Goal: Complete application form

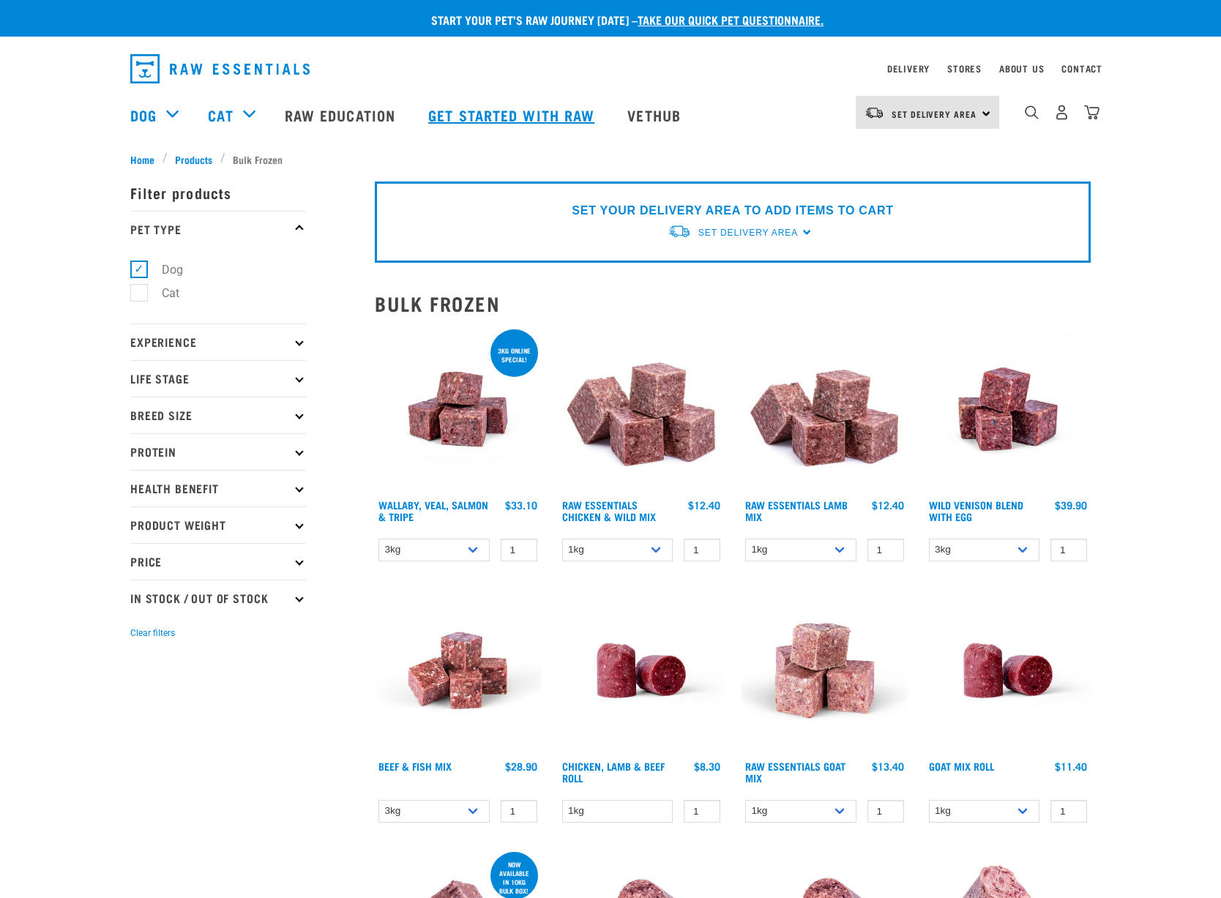
click at [567, 116] on link "Get started with Raw" at bounding box center [513, 115] width 199 height 59
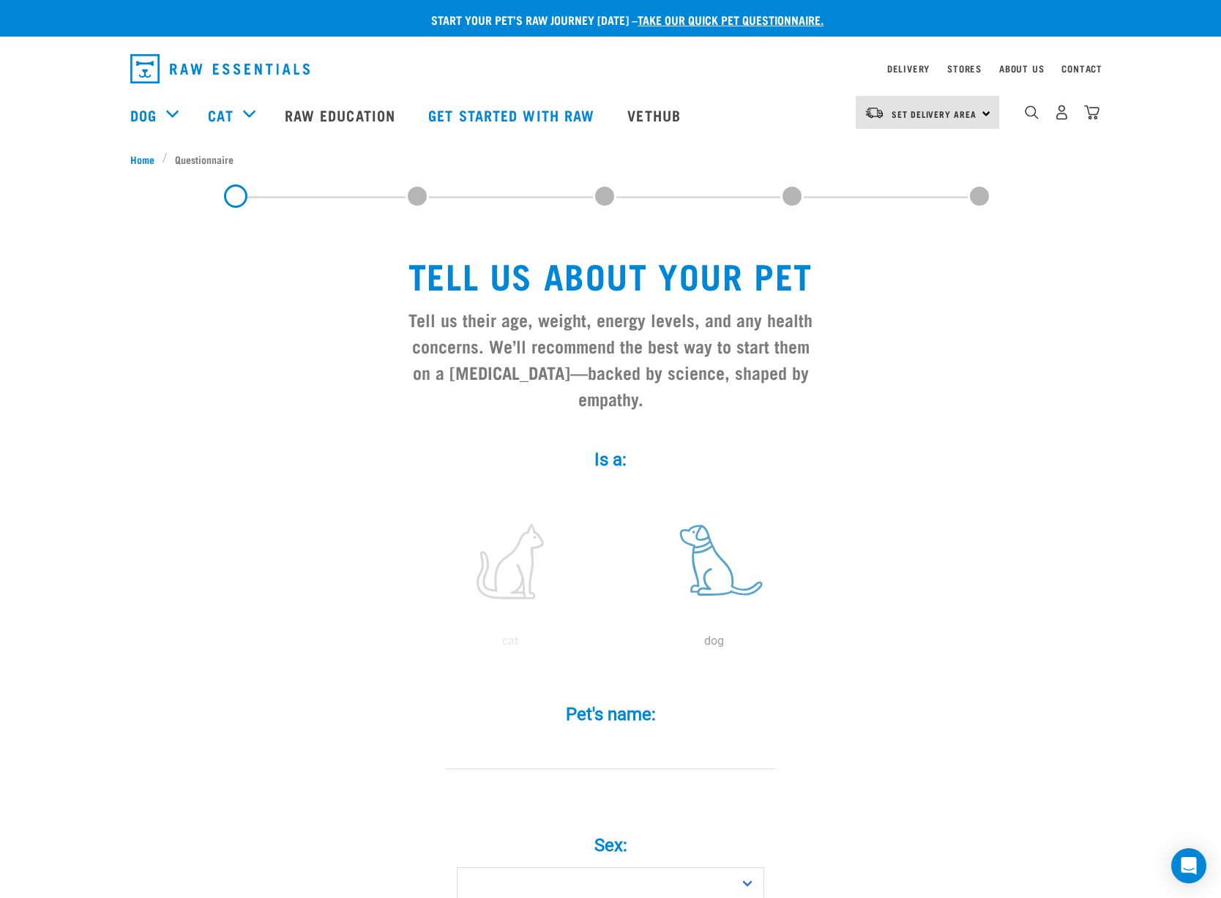
click at [770, 589] on label at bounding box center [714, 561] width 198 height 124
click at [612, 645] on input "radio" at bounding box center [612, 645] width 0 height 0
click at [728, 573] on label at bounding box center [714, 561] width 198 height 124
click at [612, 645] on input "radio" at bounding box center [612, 645] width 0 height 0
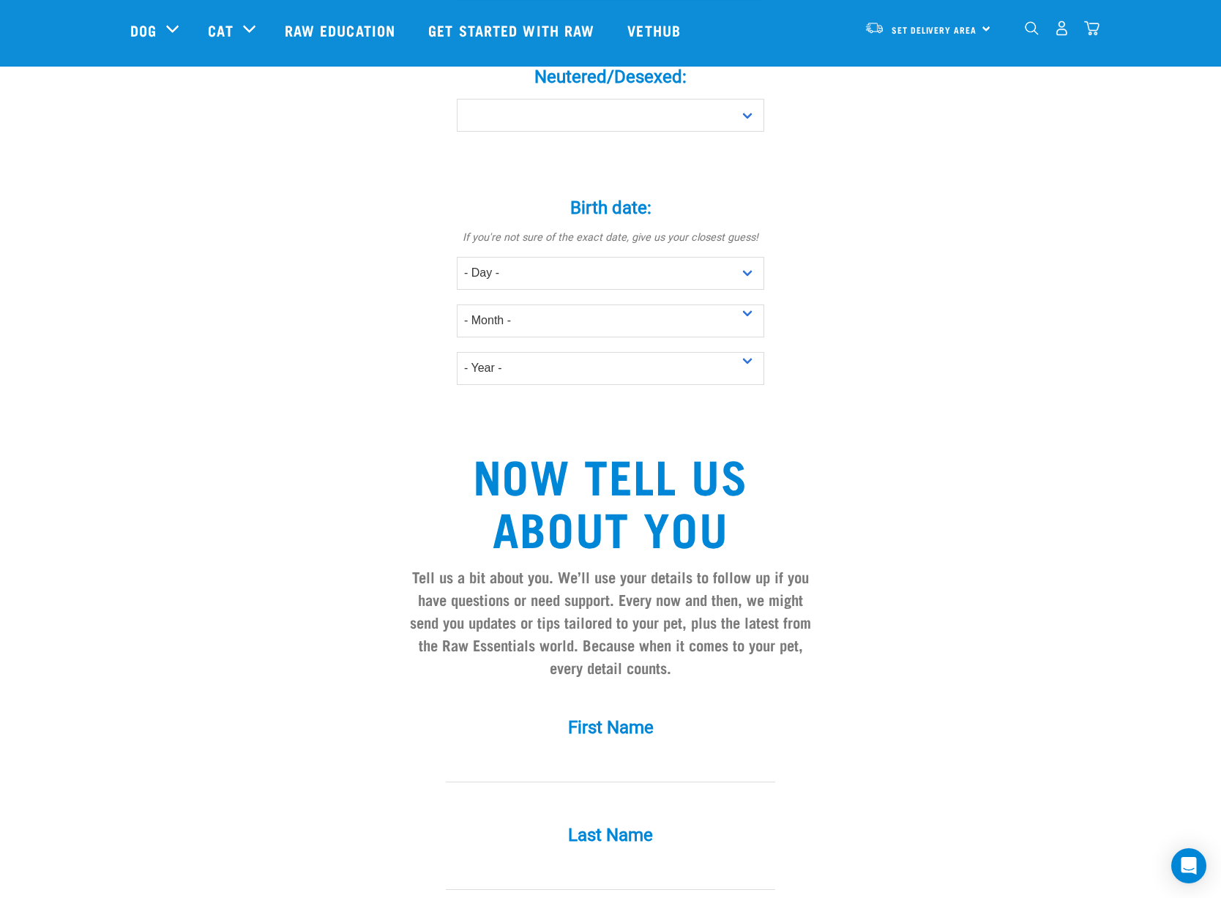
scroll to position [491, 0]
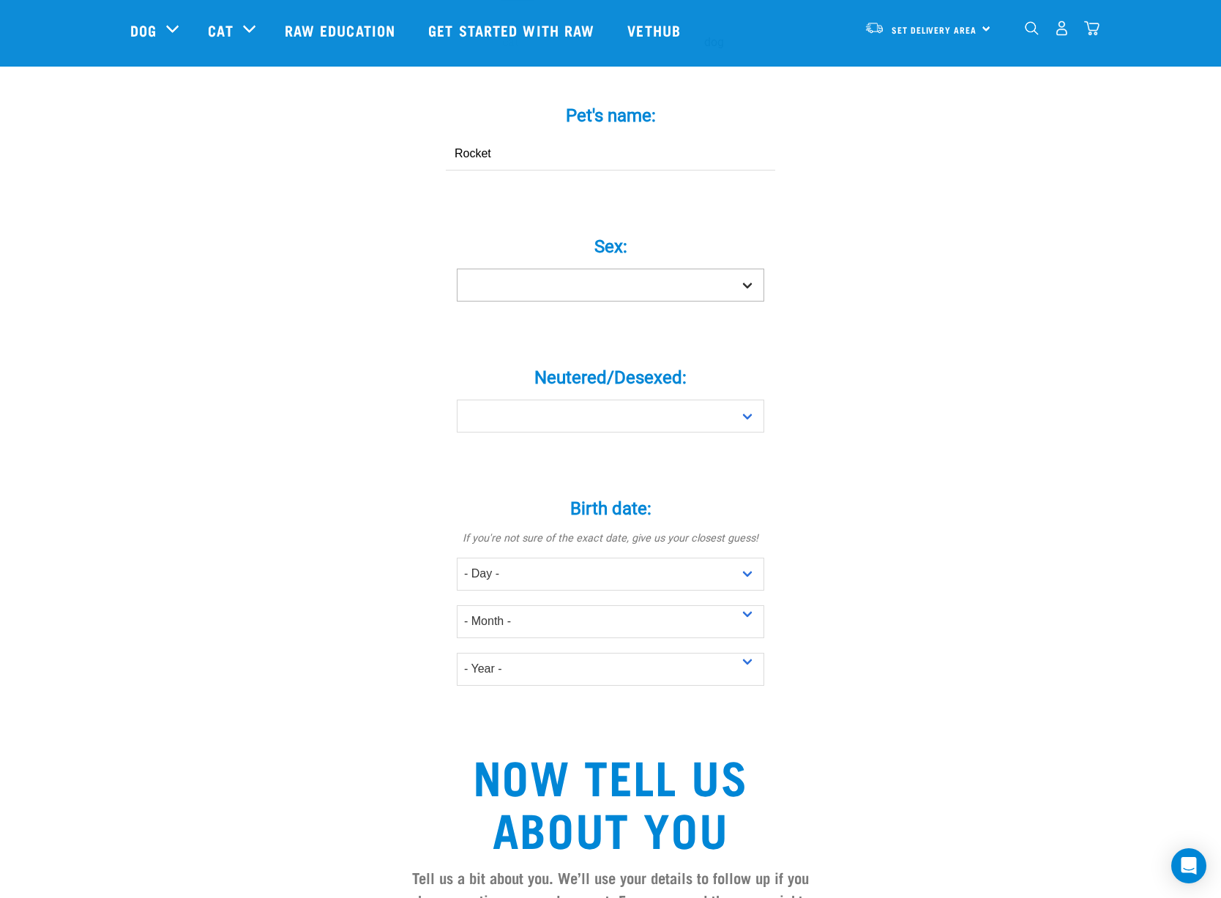
type input "Rocket"
select select "boy"
select select "no"
select select "27"
select select "January"
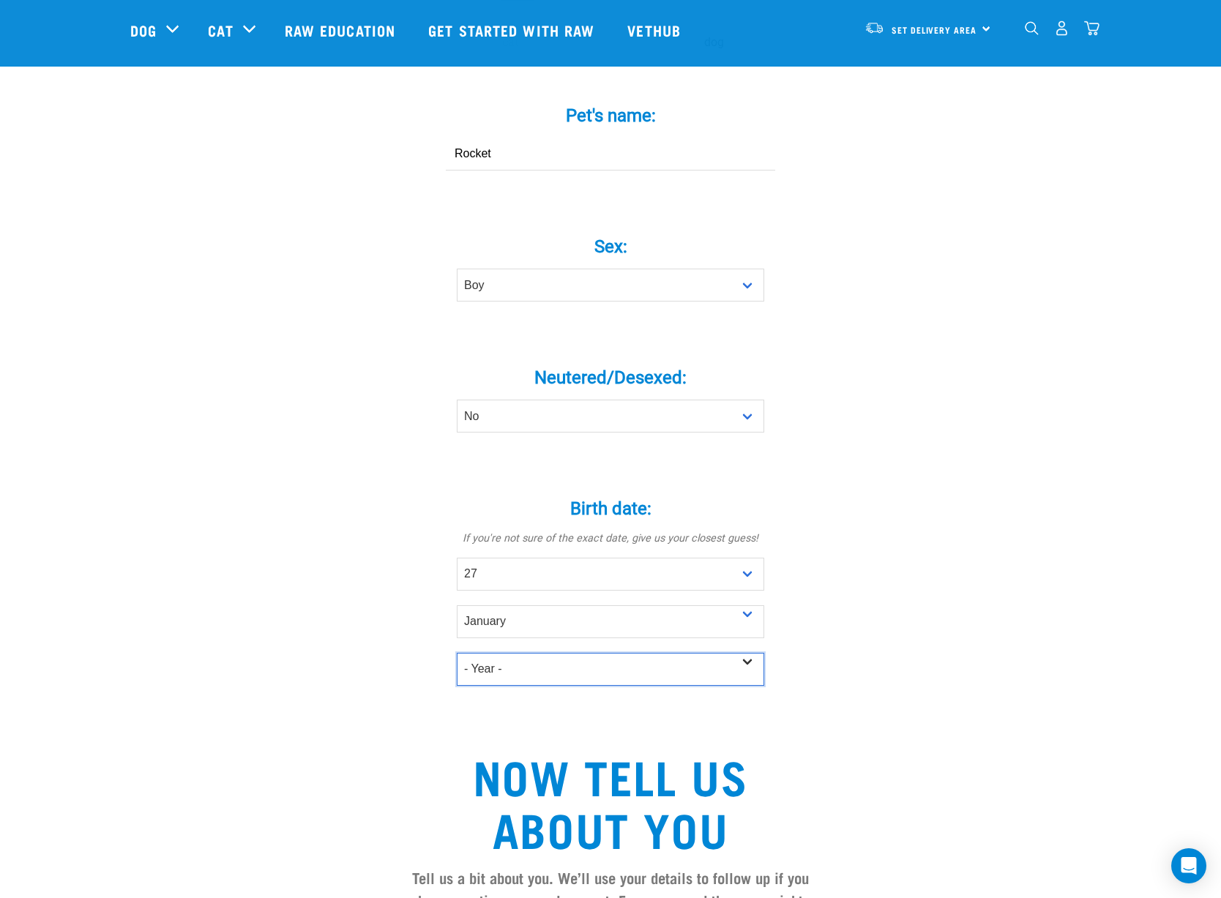
select select "2025"
click at [857, 761] on div "Tell us about your pet Tell us their age, weight, energy levels, and any health…" at bounding box center [610, 500] width 961 height 1747
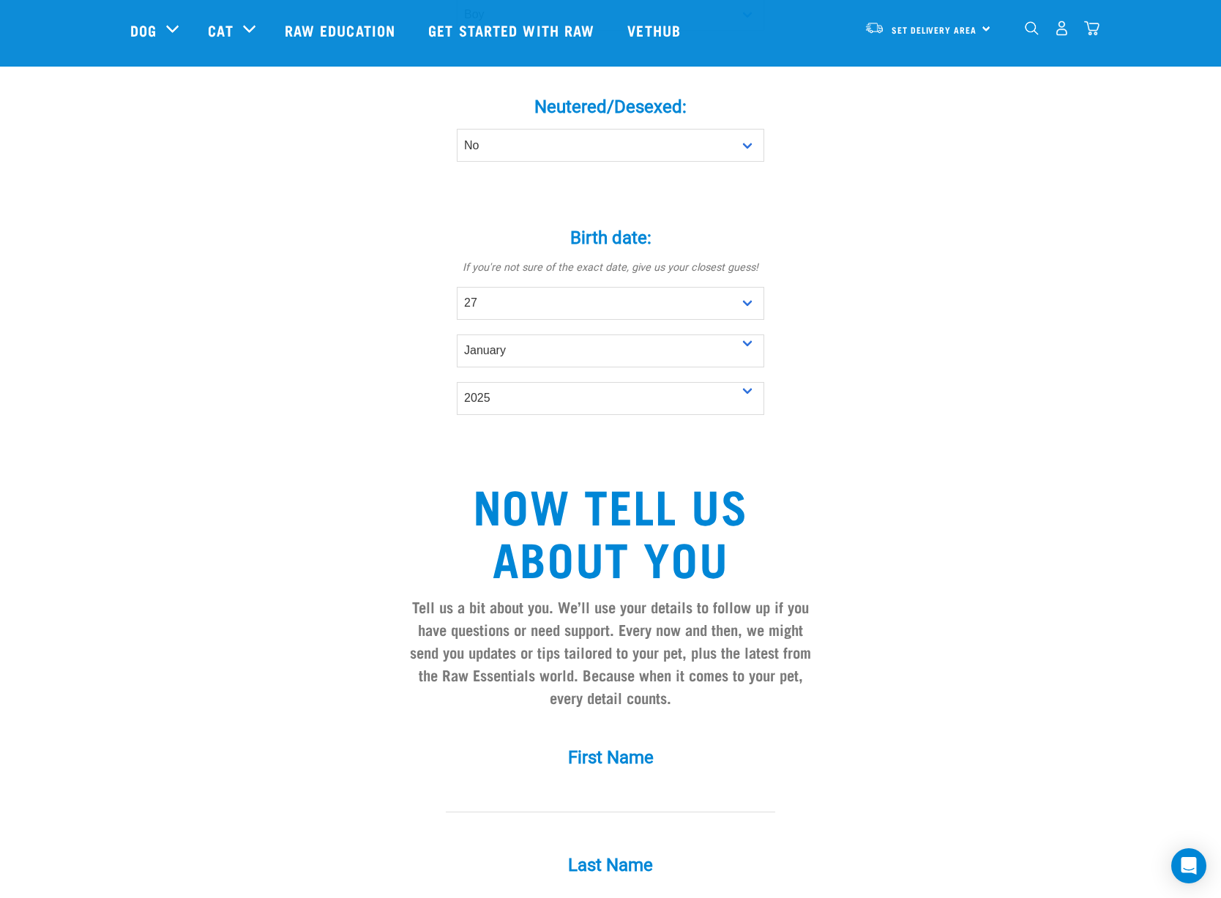
scroll to position [1067, 0]
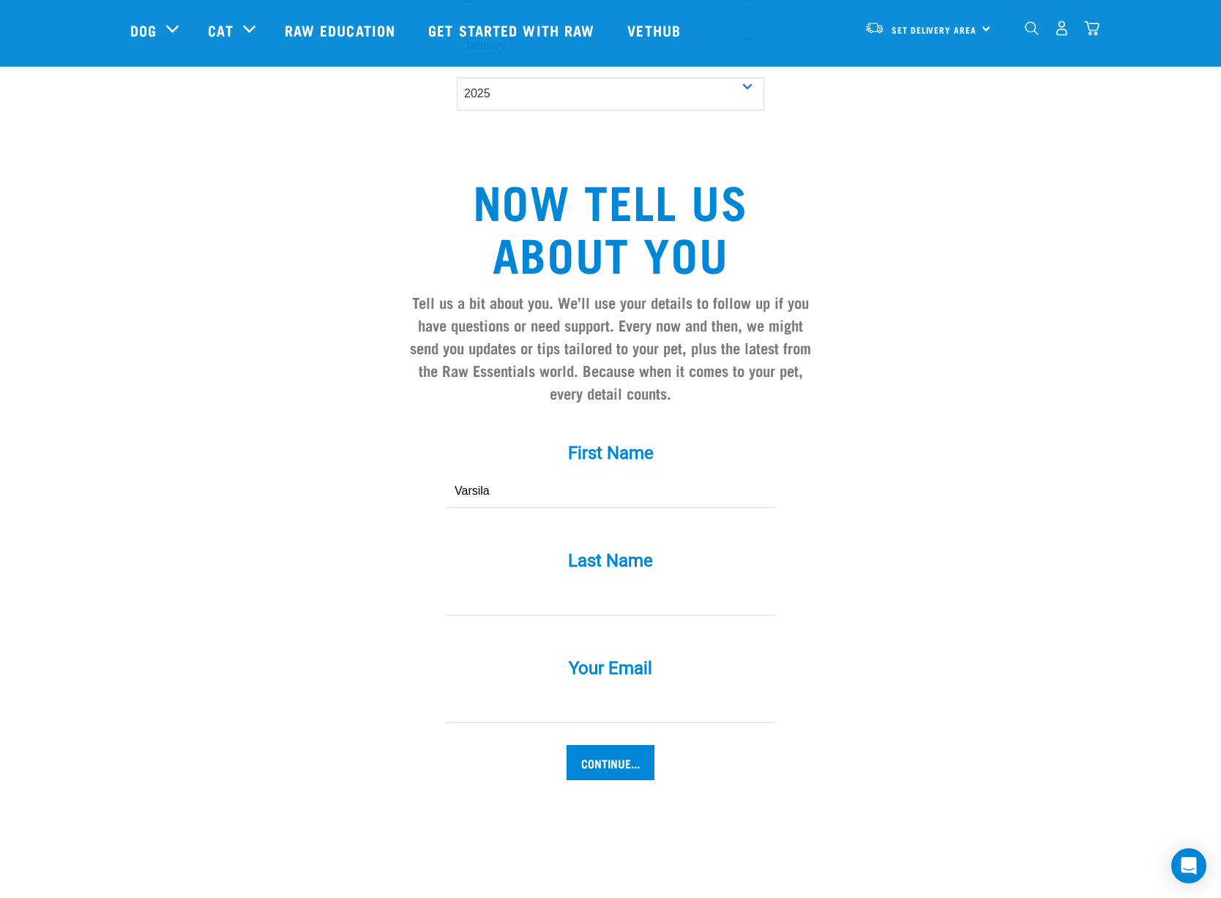
type input "Varsila"
type input "Patel"
type input "[EMAIL_ADDRESS][DOMAIN_NAME]"
click at [623, 765] on input "Continue..." at bounding box center [611, 762] width 88 height 35
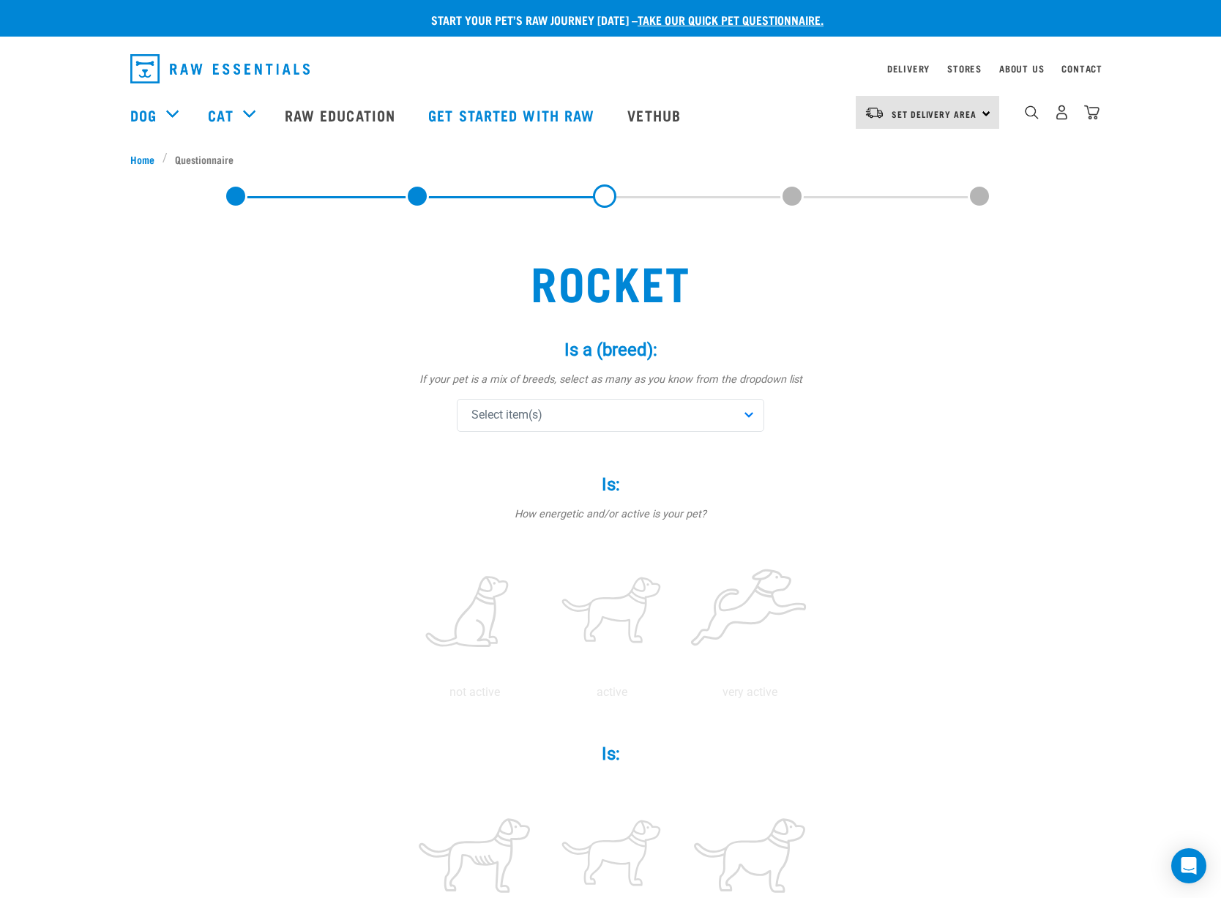
click at [603, 403] on div "Select item(s)" at bounding box center [611, 415] width 308 height 33
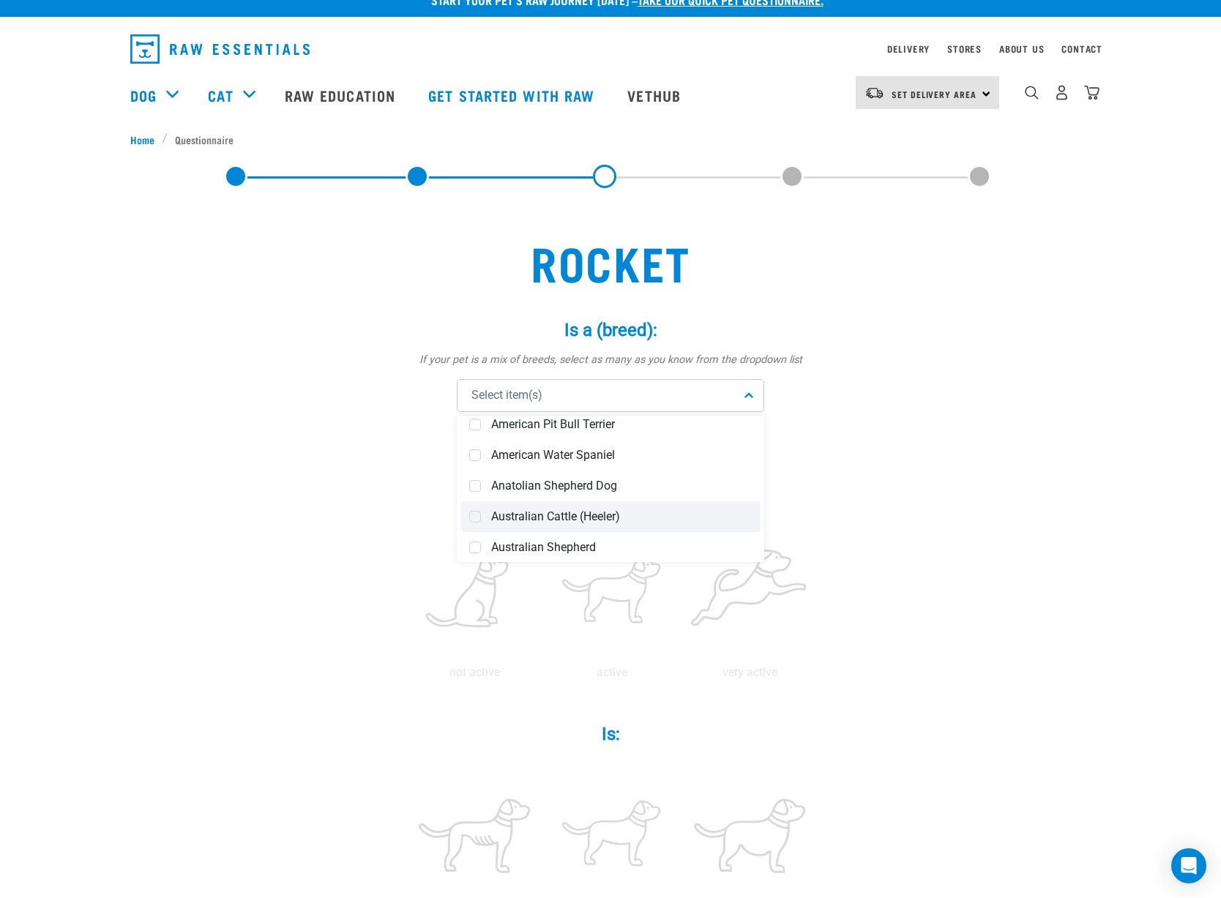
scroll to position [381, 0]
click at [527, 389] on span "Select item(s)" at bounding box center [507, 396] width 71 height 18
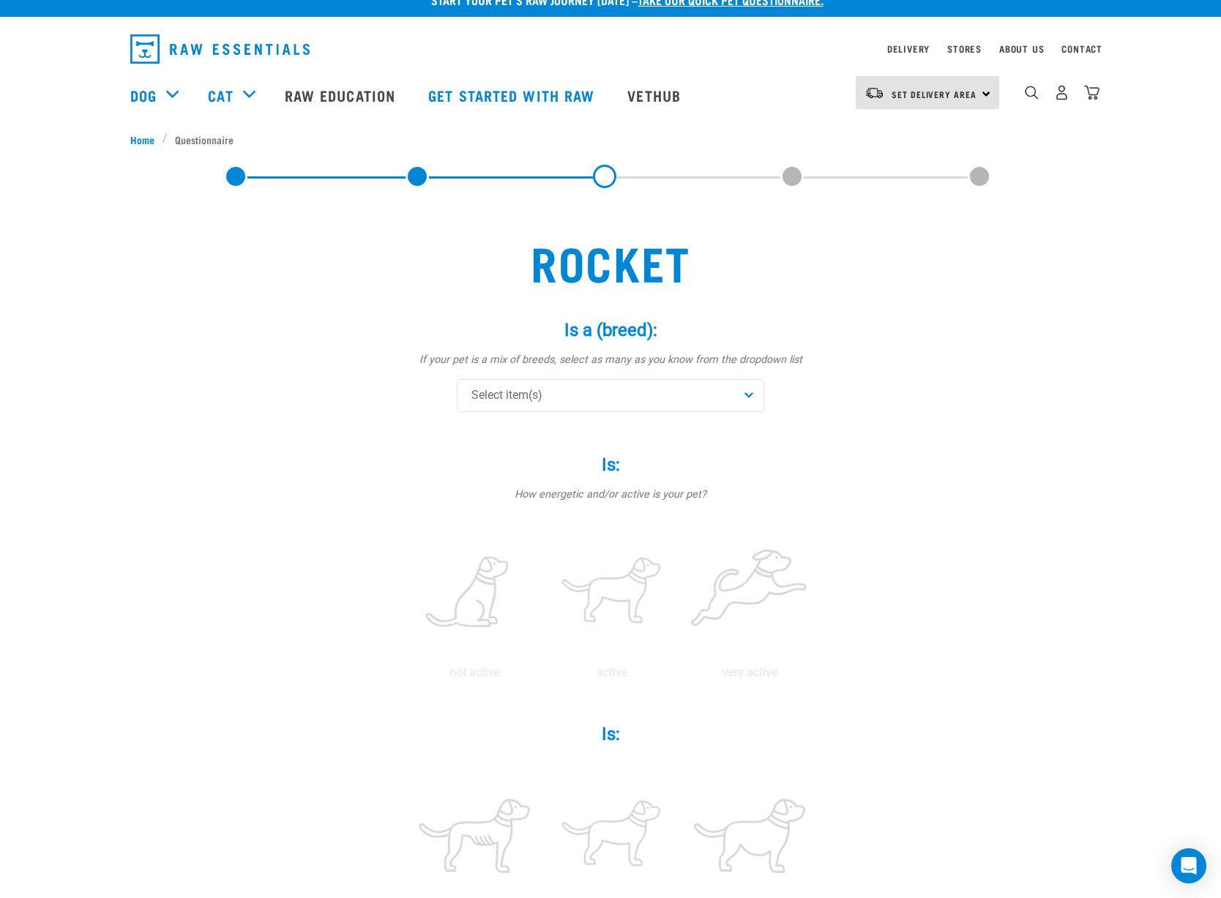
click at [527, 389] on span "Select item(s)" at bounding box center [507, 396] width 71 height 18
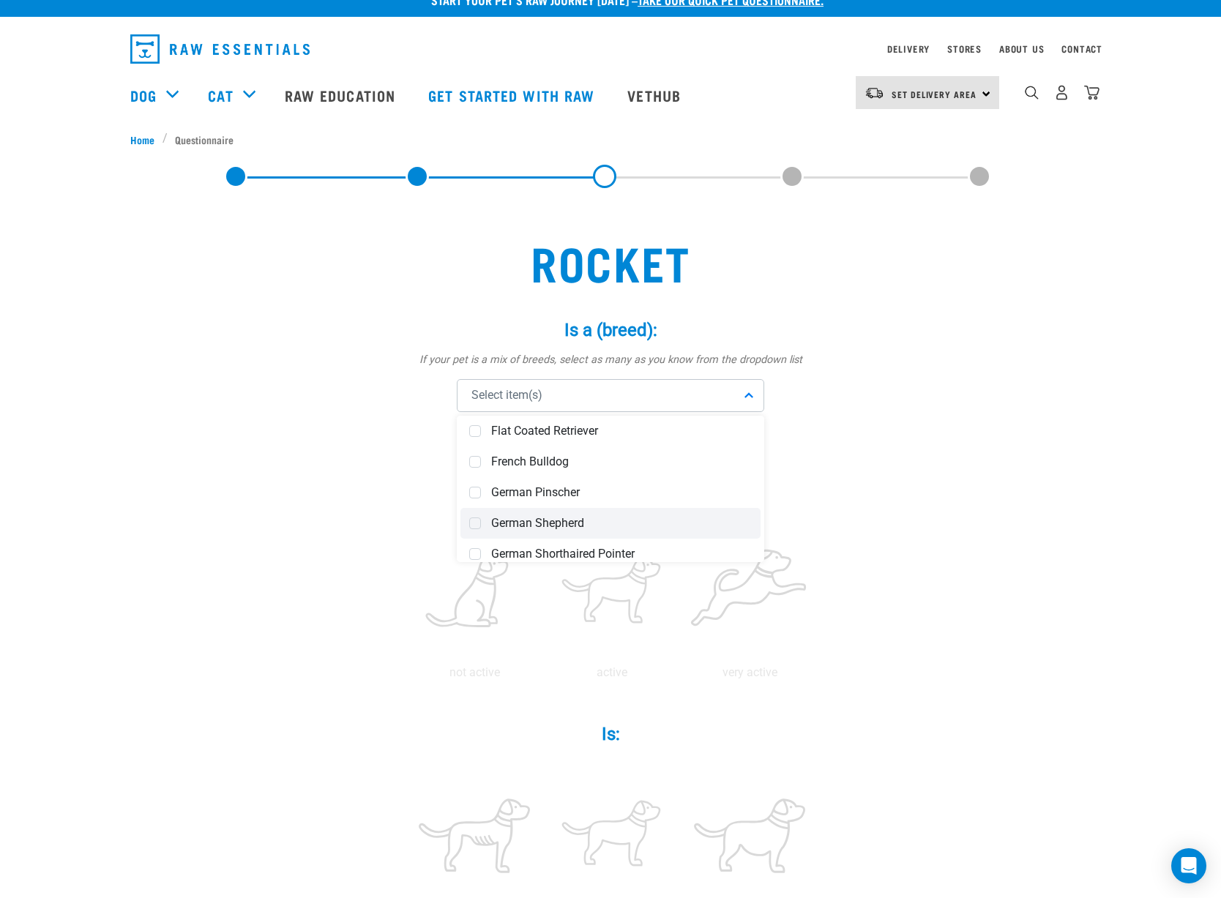
click at [488, 516] on div "German Shepherd" at bounding box center [611, 523] width 300 height 31
click at [365, 507] on div "Rocket Is a (breed): * If your pet is a mix of breeds, select as many as you kn…" at bounding box center [610, 882] width 961 height 1352
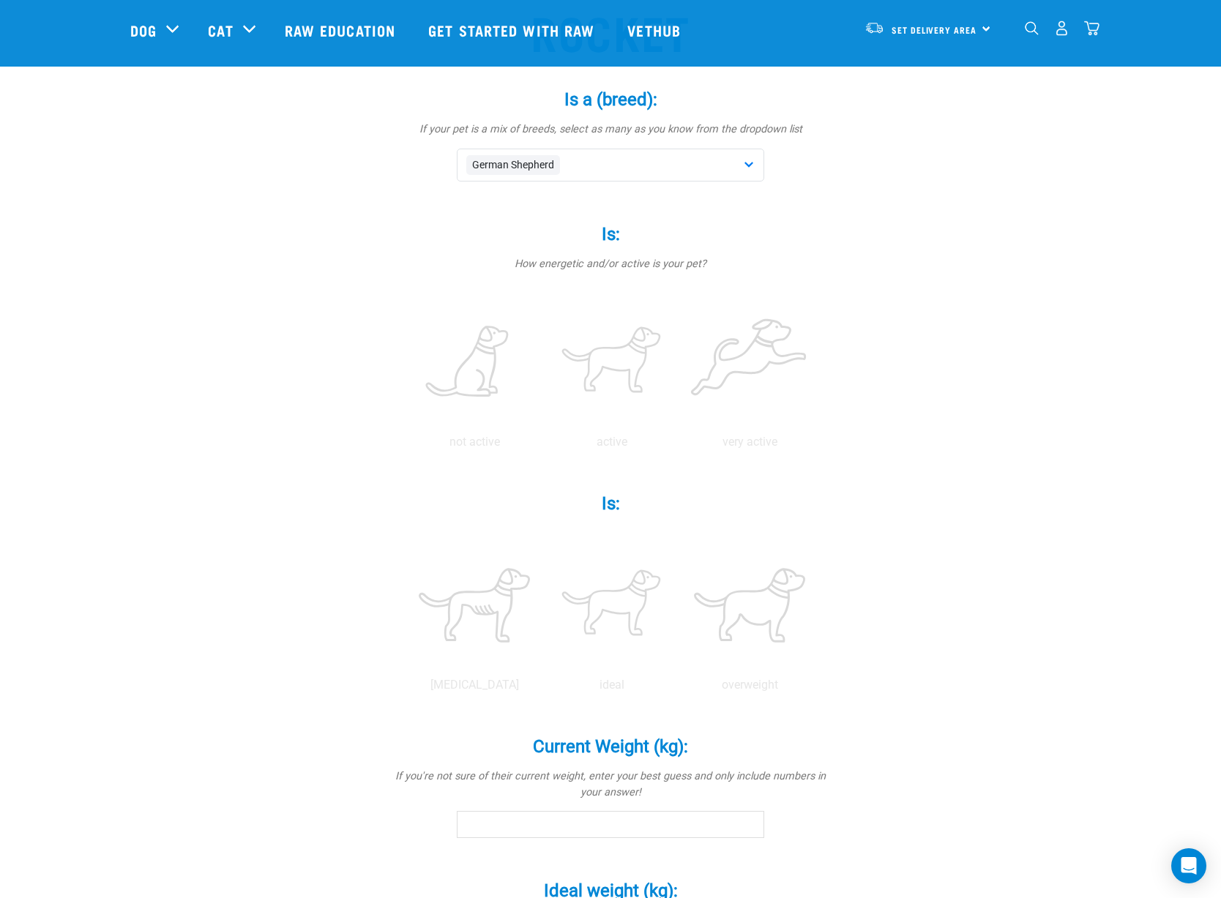
scroll to position [146, 0]
click at [578, 358] on label at bounding box center [612, 359] width 132 height 124
click at [543, 443] on input "radio" at bounding box center [543, 443] width 0 height 0
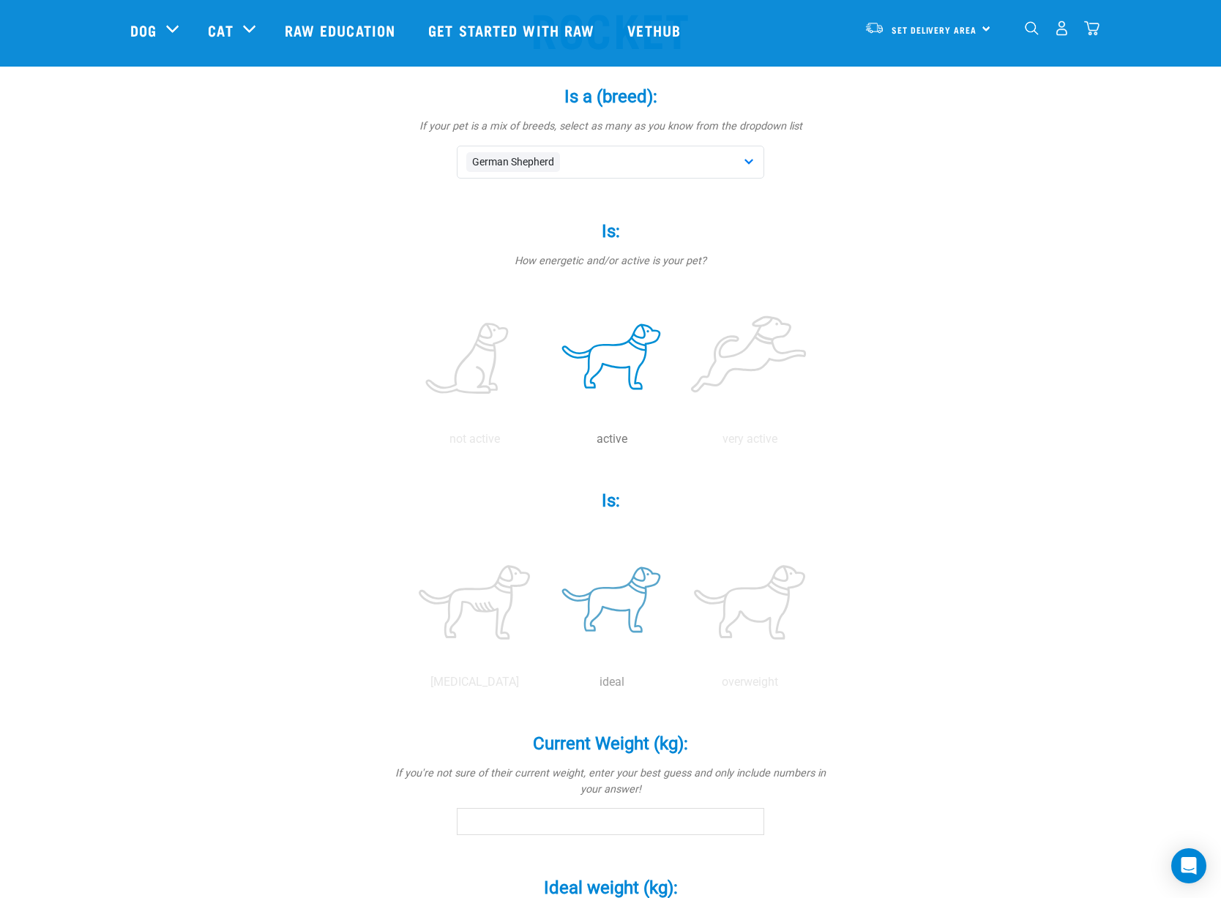
click at [616, 585] on label at bounding box center [612, 602] width 132 height 124
click at [543, 686] on input "radio" at bounding box center [543, 686] width 0 height 0
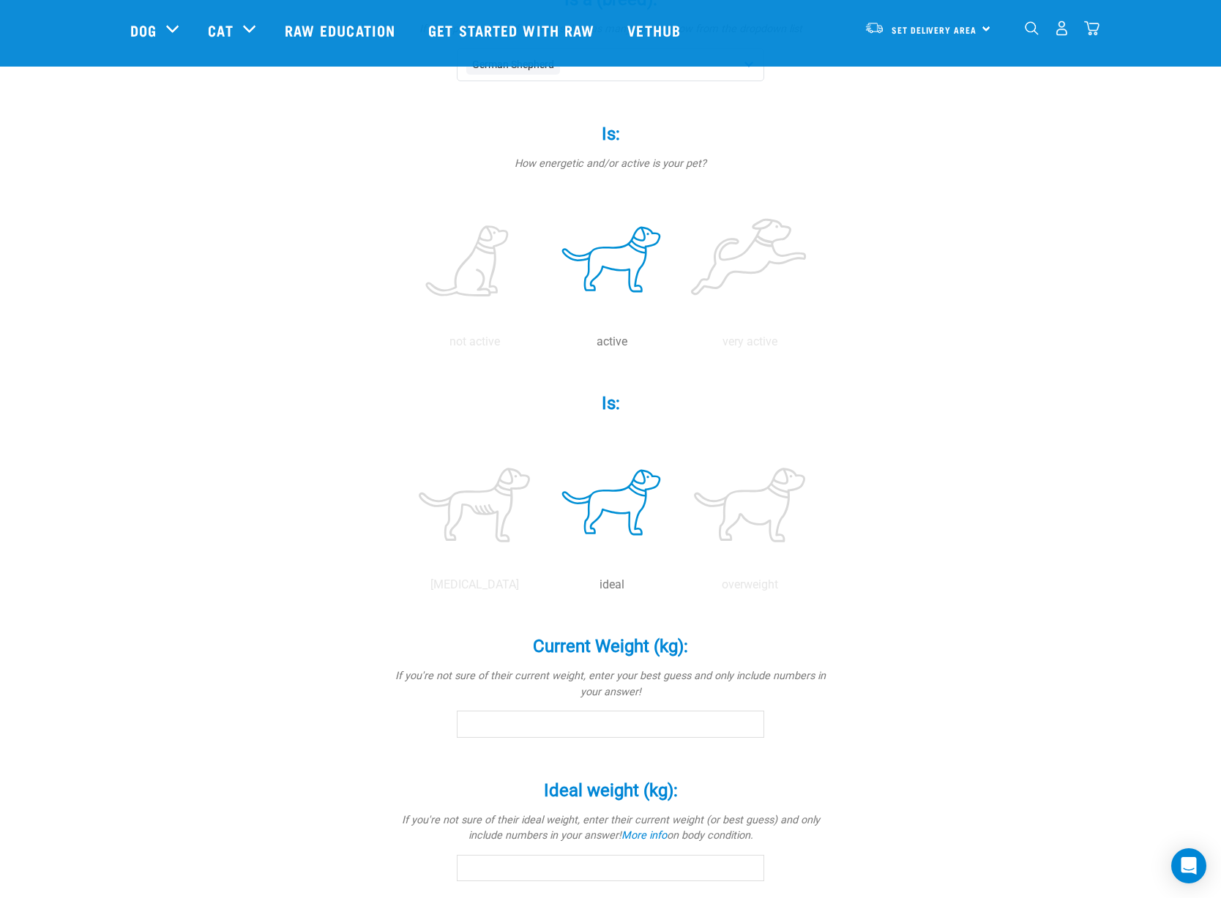
scroll to position [364, 0]
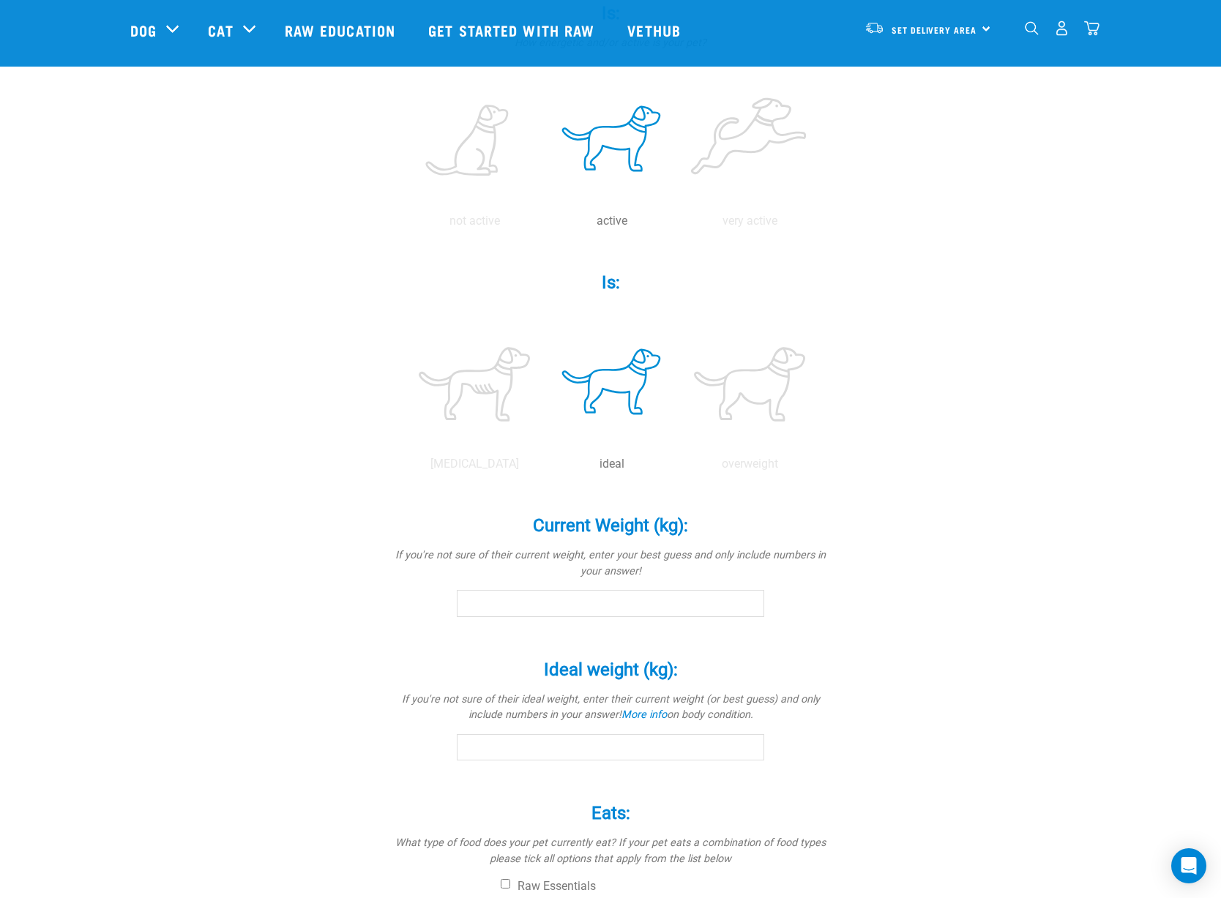
click at [584, 607] on input "Current Weight (kg): *" at bounding box center [611, 603] width 308 height 26
type input "30"
click at [701, 775] on div "Ideal weight (kg): * If you're not sure of their ideal weight, enter their curr…" at bounding box center [610, 711] width 439 height 144
click at [690, 751] on input "Ideal weight (kg): *" at bounding box center [611, 747] width 308 height 26
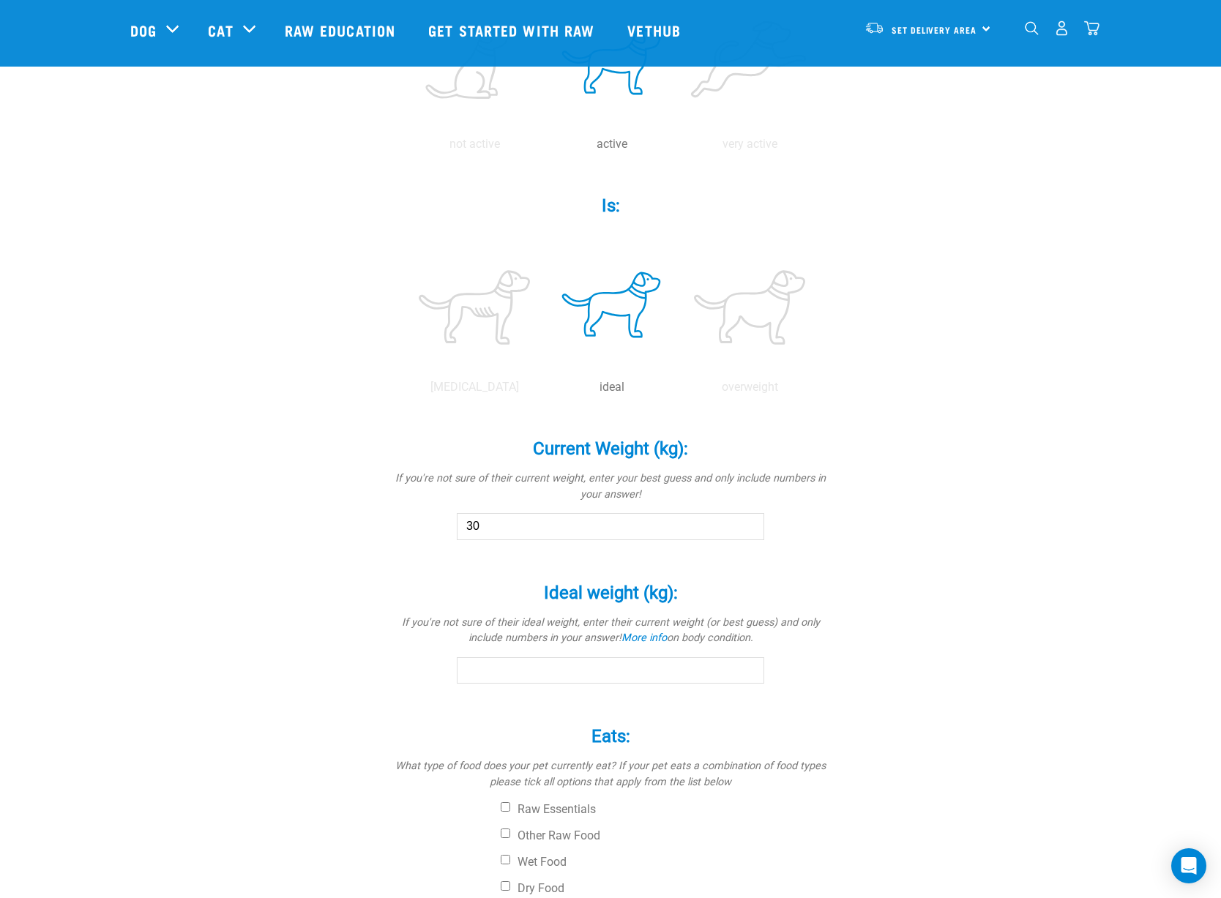
scroll to position [581, 0]
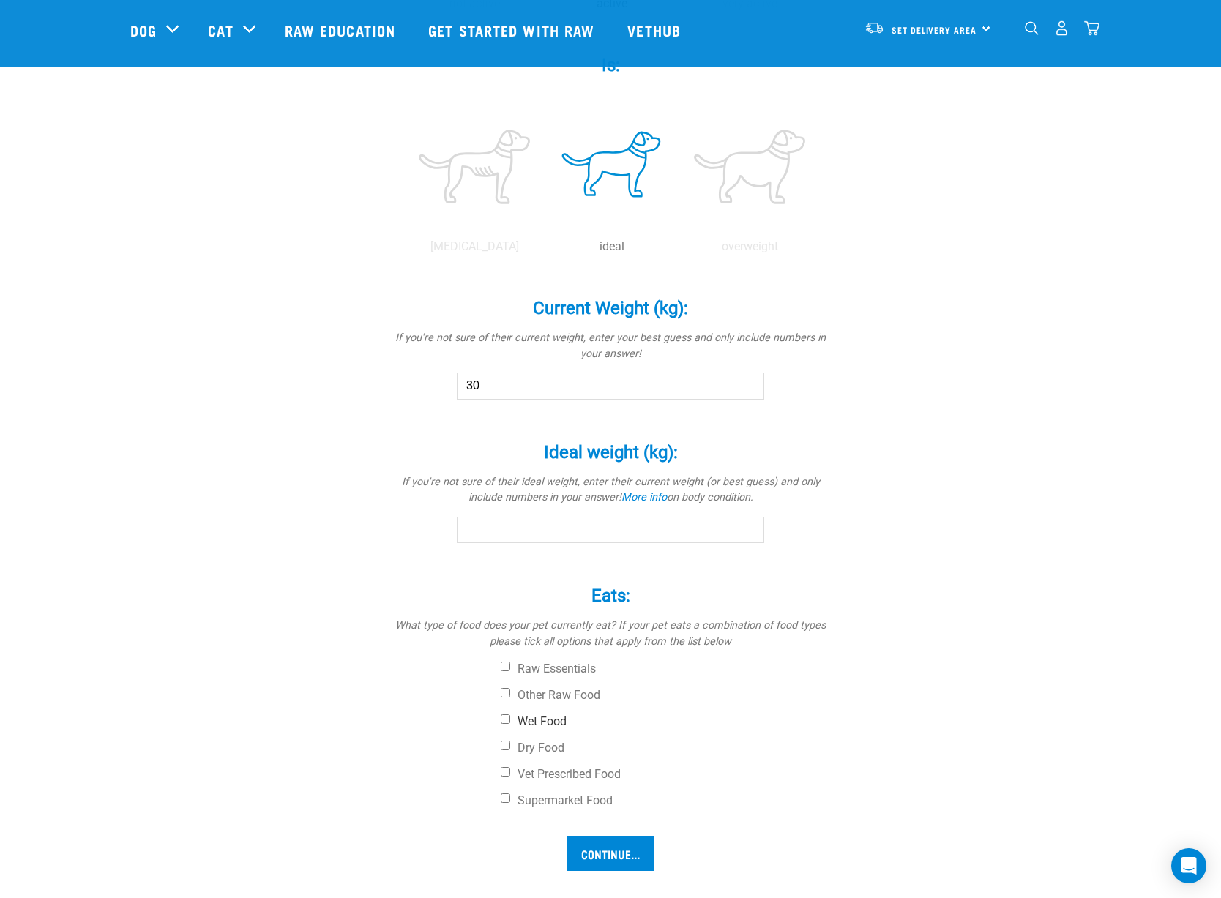
click at [545, 718] on label "Wet Food" at bounding box center [665, 722] width 329 height 15
click at [510, 718] on input "Wet Food" at bounding box center [506, 720] width 10 height 10
checkbox input "true"
drag, startPoint x: 529, startPoint y: 387, endPoint x: 432, endPoint y: 387, distance: 97.4
click at [432, 387] on div "Current Weight (kg): * If you're not sure of their current weight, enter your b…" at bounding box center [610, 339] width 439 height 122
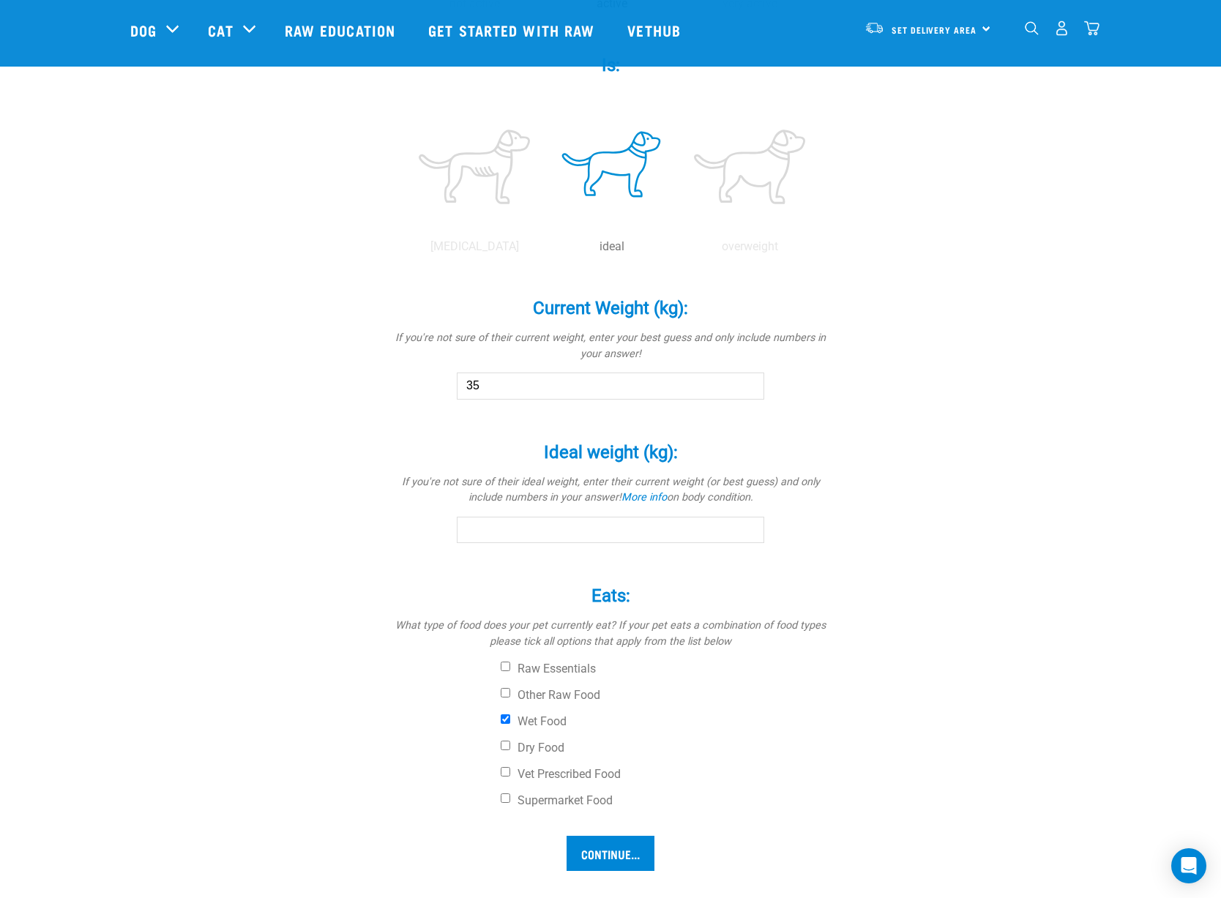
type input "35"
click at [511, 517] on input "Ideal weight (kg): *" at bounding box center [611, 530] width 308 height 26
click at [846, 644] on div "Rocket Is a (breed): * If your pet is a mix of breeds, select as many as you kn…" at bounding box center [610, 213] width 961 height 1352
click at [504, 518] on input "40" at bounding box center [611, 530] width 308 height 26
drag, startPoint x: 507, startPoint y: 526, endPoint x: 393, endPoint y: 499, distance: 117.2
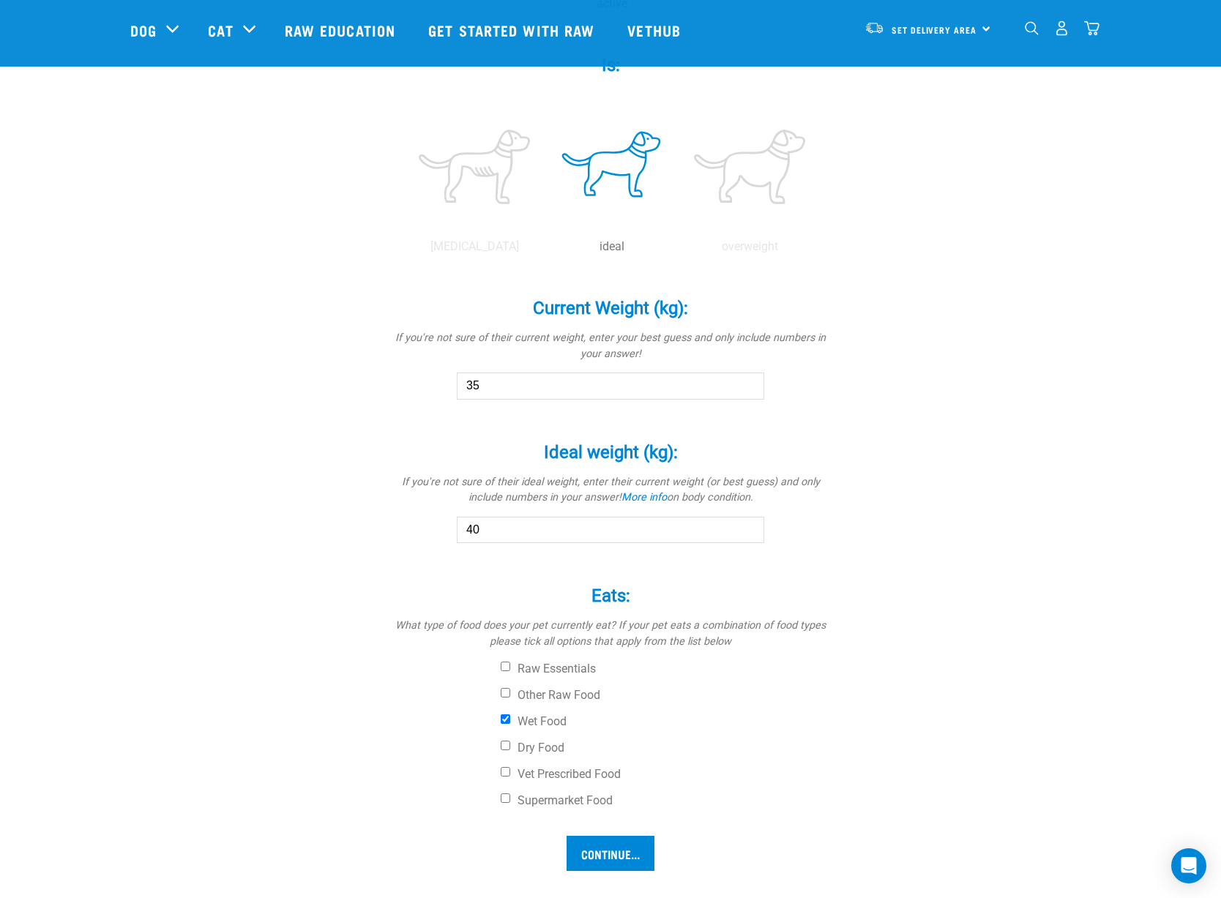
click at [393, 499] on div "Ideal weight (kg): * If you're not sure of their ideal weight, enter their curr…" at bounding box center [610, 483] width 439 height 122
type input "35"
click at [256, 597] on div "Rocket Is a (breed): * If your pet is a mix of breeds, select as many as you kn…" at bounding box center [610, 213] width 961 height 1352
click at [639, 842] on input "Continue..." at bounding box center [611, 853] width 88 height 35
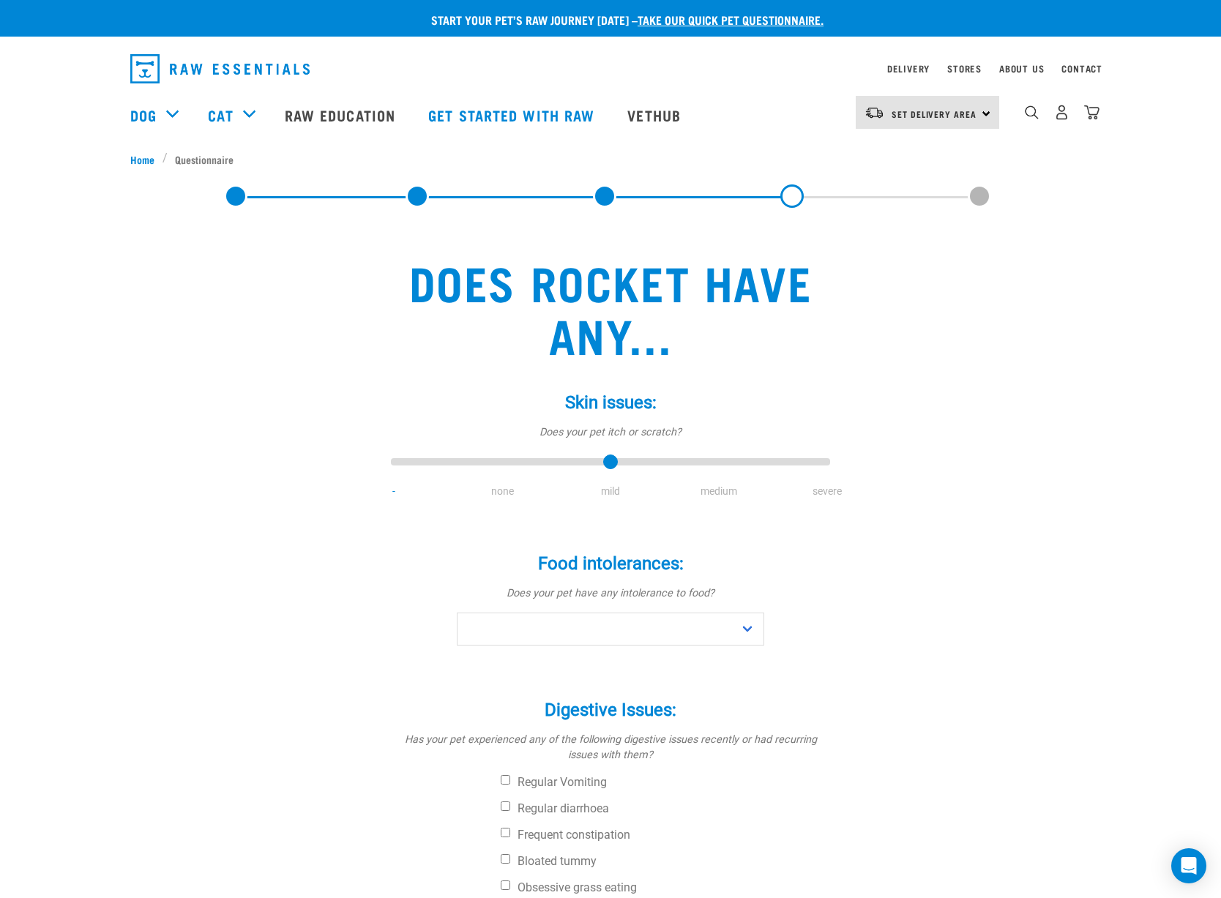
drag, startPoint x: 400, startPoint y: 461, endPoint x: 593, endPoint y: 453, distance: 193.4
type input "2"
click at [593, 453] on input "range" at bounding box center [610, 463] width 439 height 21
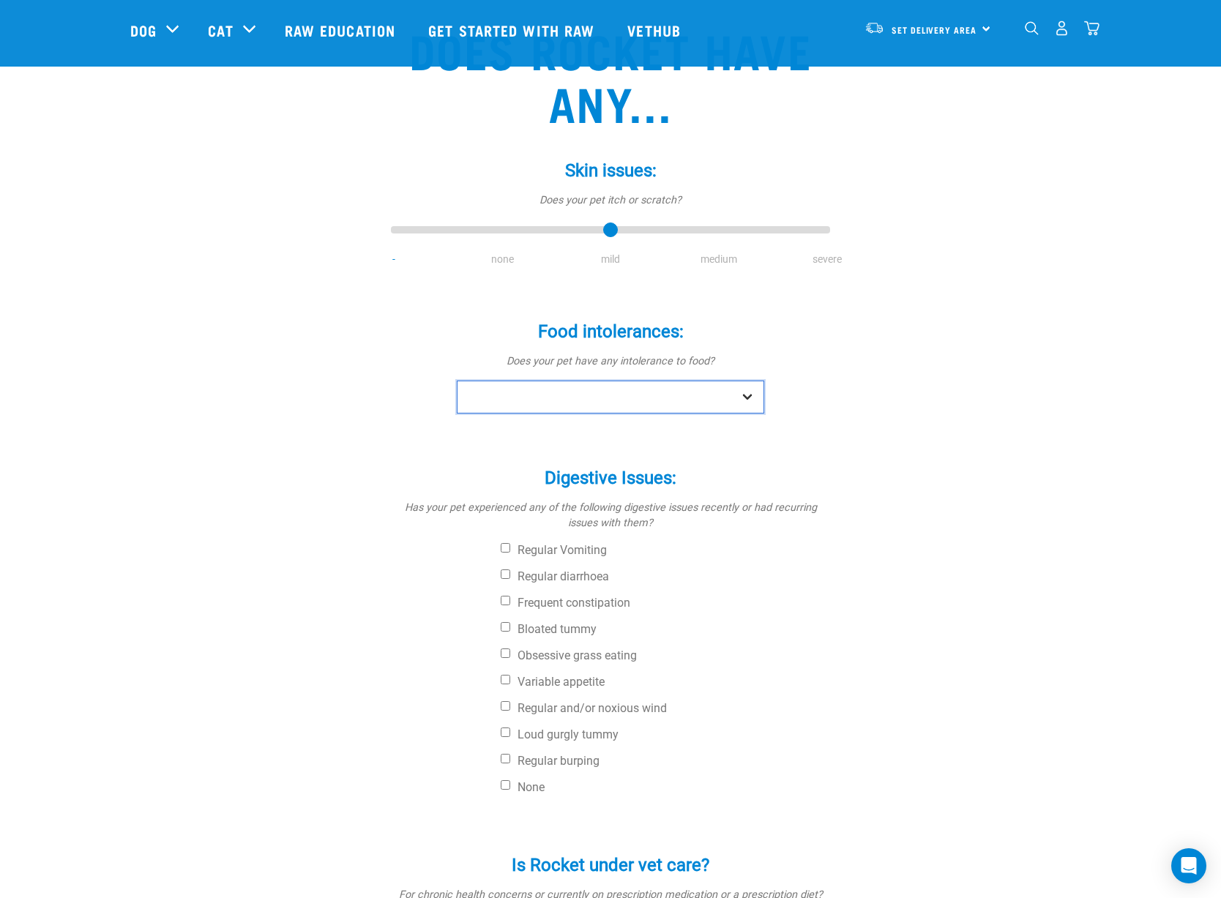
select select "no"
click at [558, 573] on label "Regular diarrhoea" at bounding box center [665, 577] width 329 height 15
click at [510, 573] on input "Regular diarrhoea" at bounding box center [506, 575] width 10 height 10
checkbox input "true"
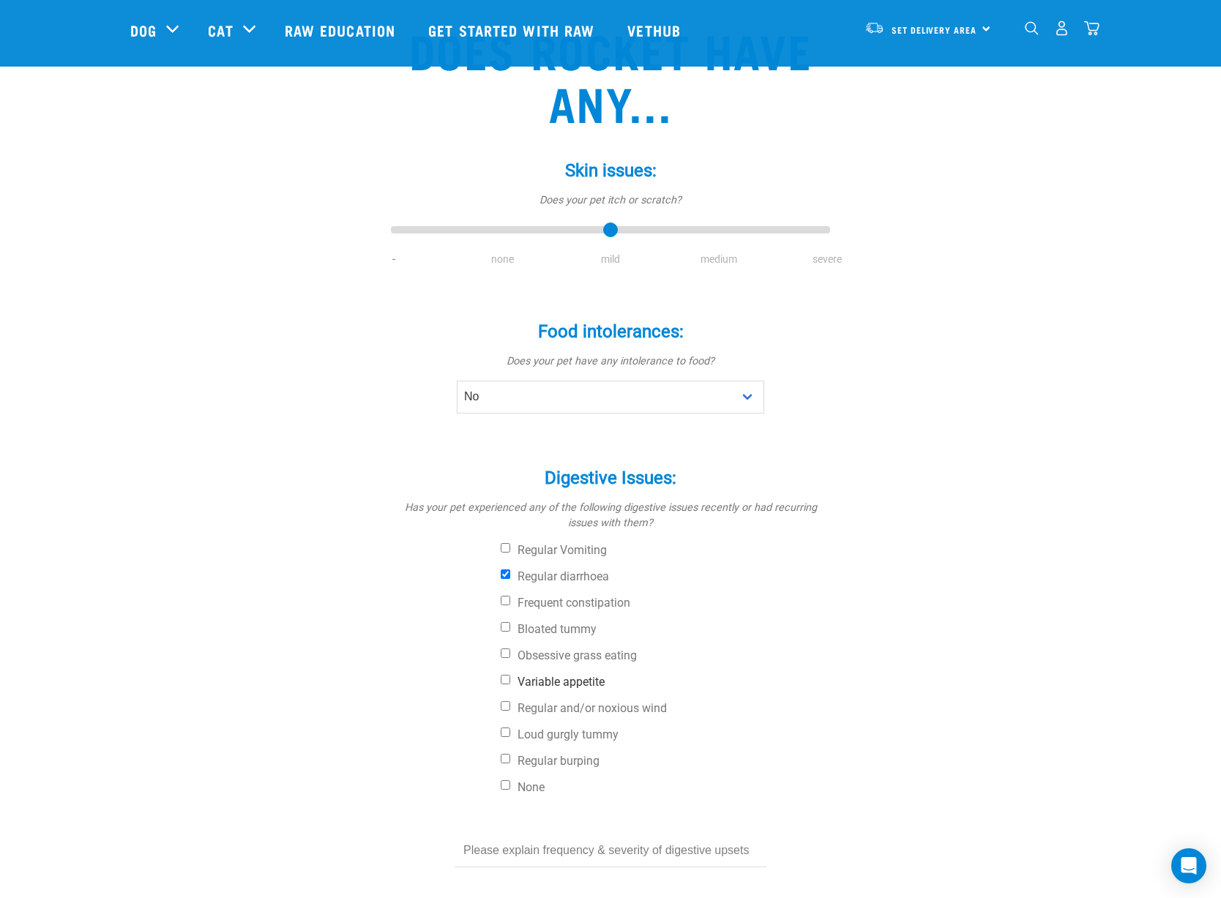
click at [561, 680] on label "Variable appetite" at bounding box center [665, 682] width 329 height 15
click at [510, 680] on input "Variable appetite" at bounding box center [506, 680] width 10 height 10
checkbox input "true"
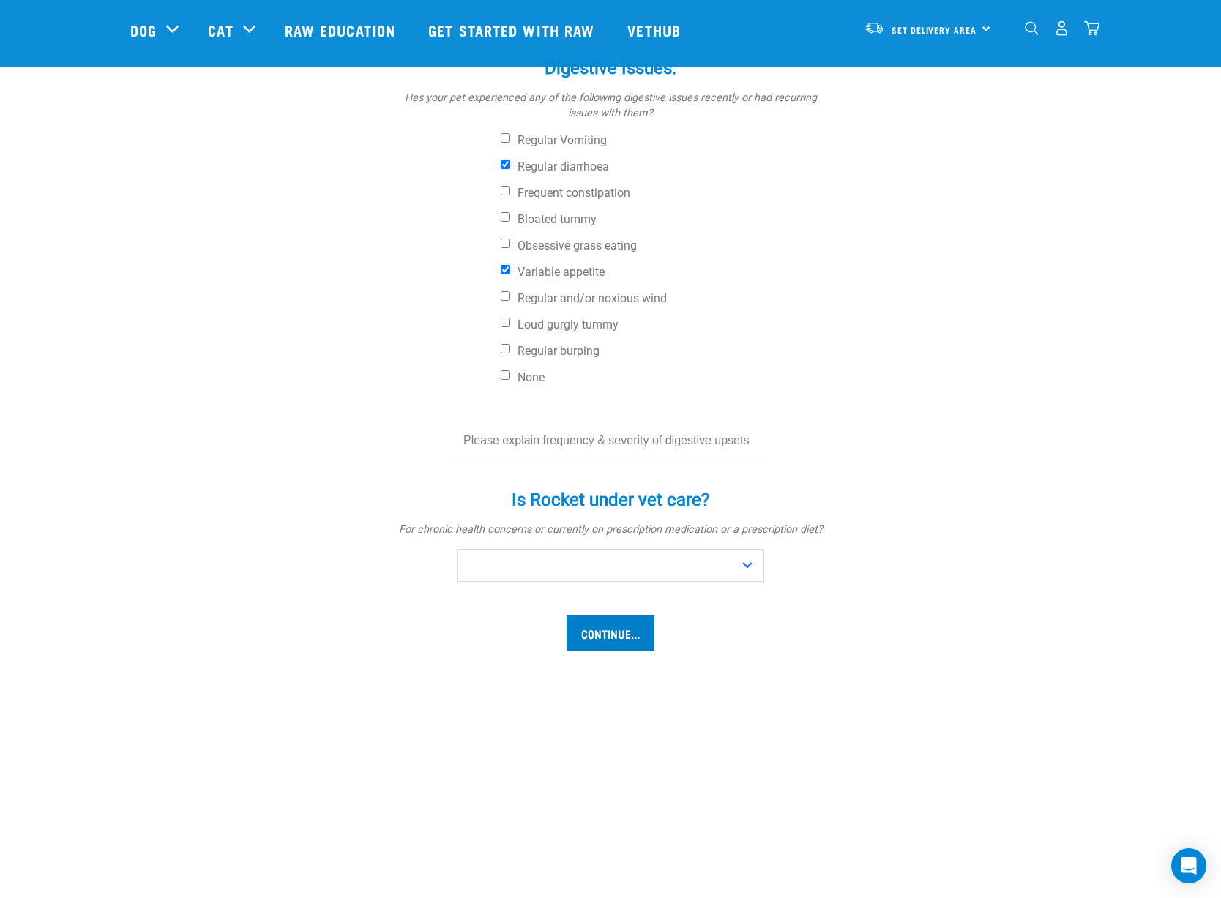
scroll to position [630, 0]
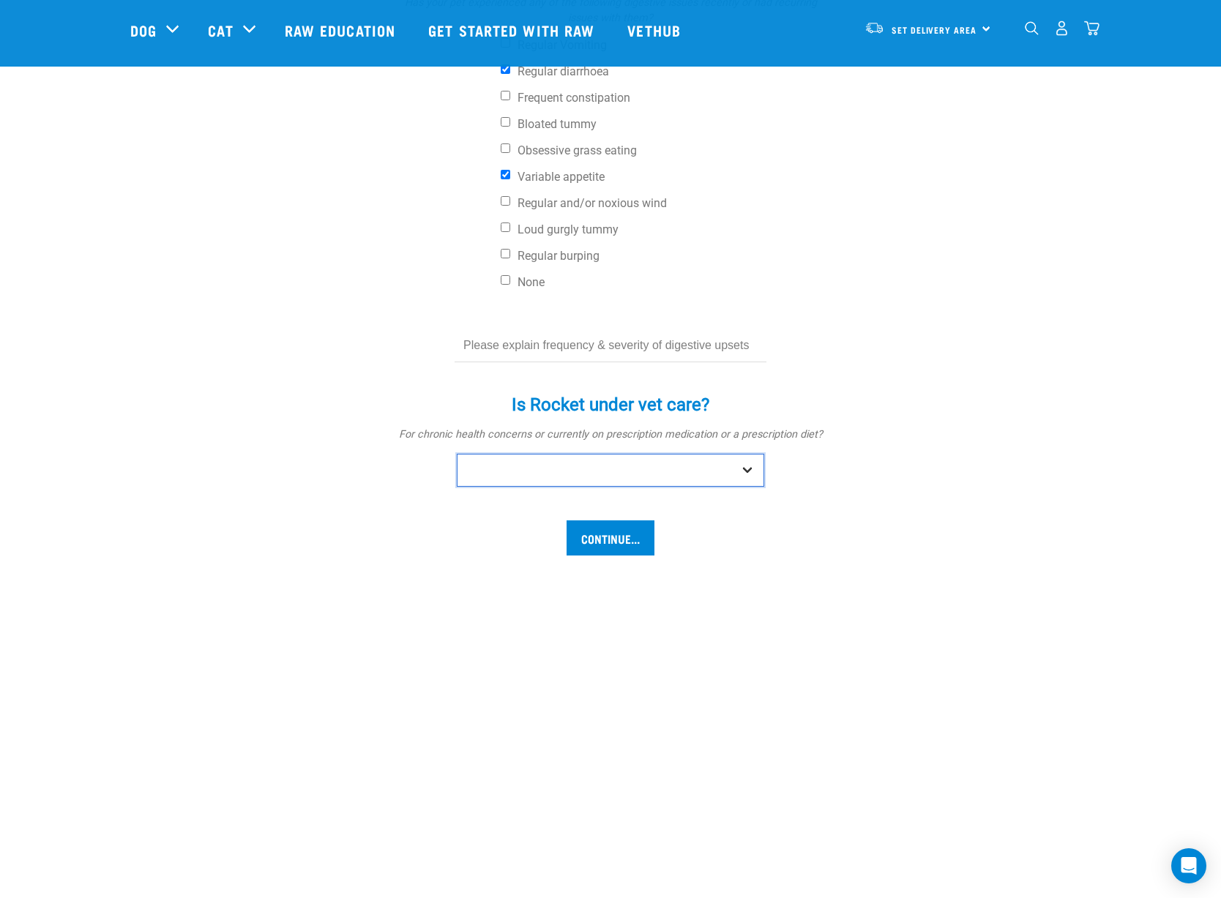
select select "no"
click at [624, 542] on input "Continue..." at bounding box center [611, 538] width 88 height 35
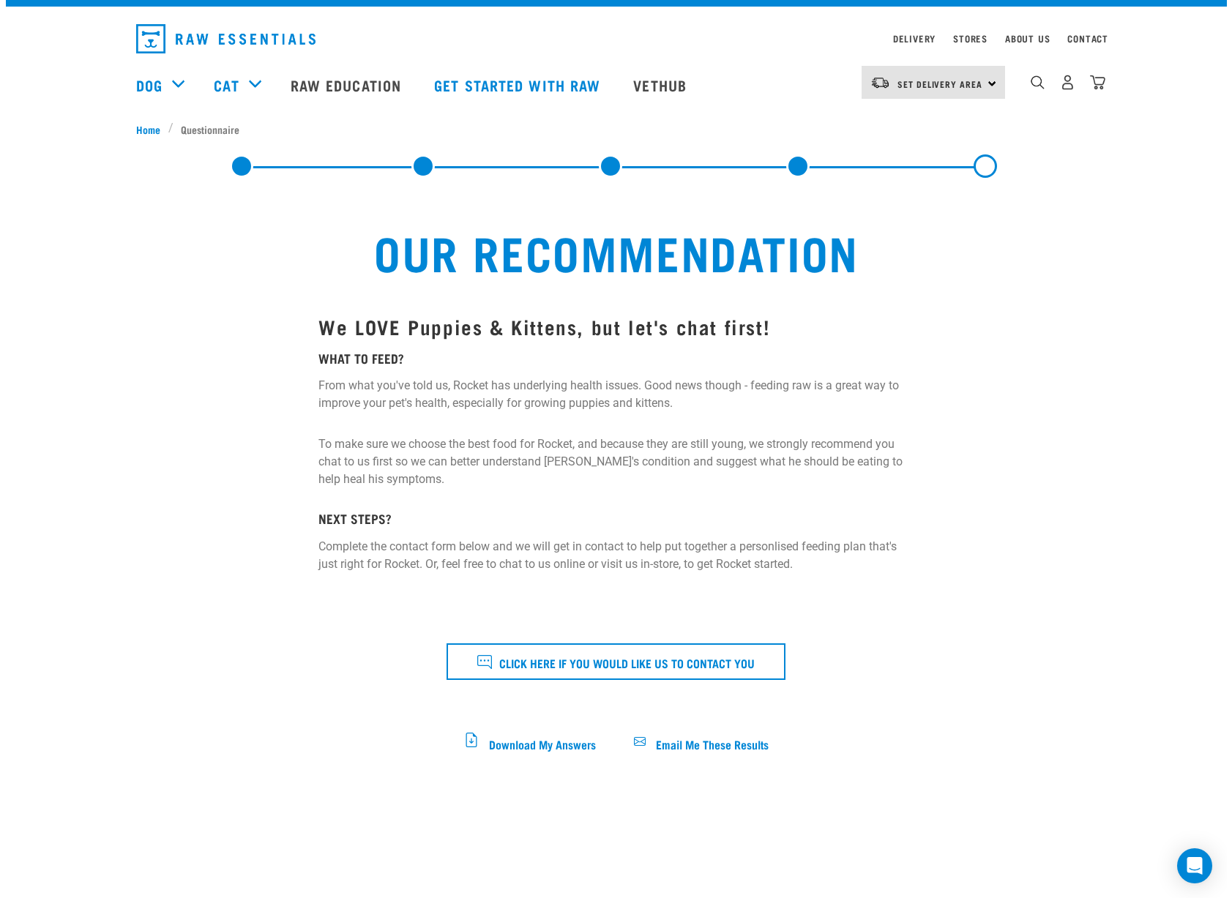
scroll to position [33, 0]
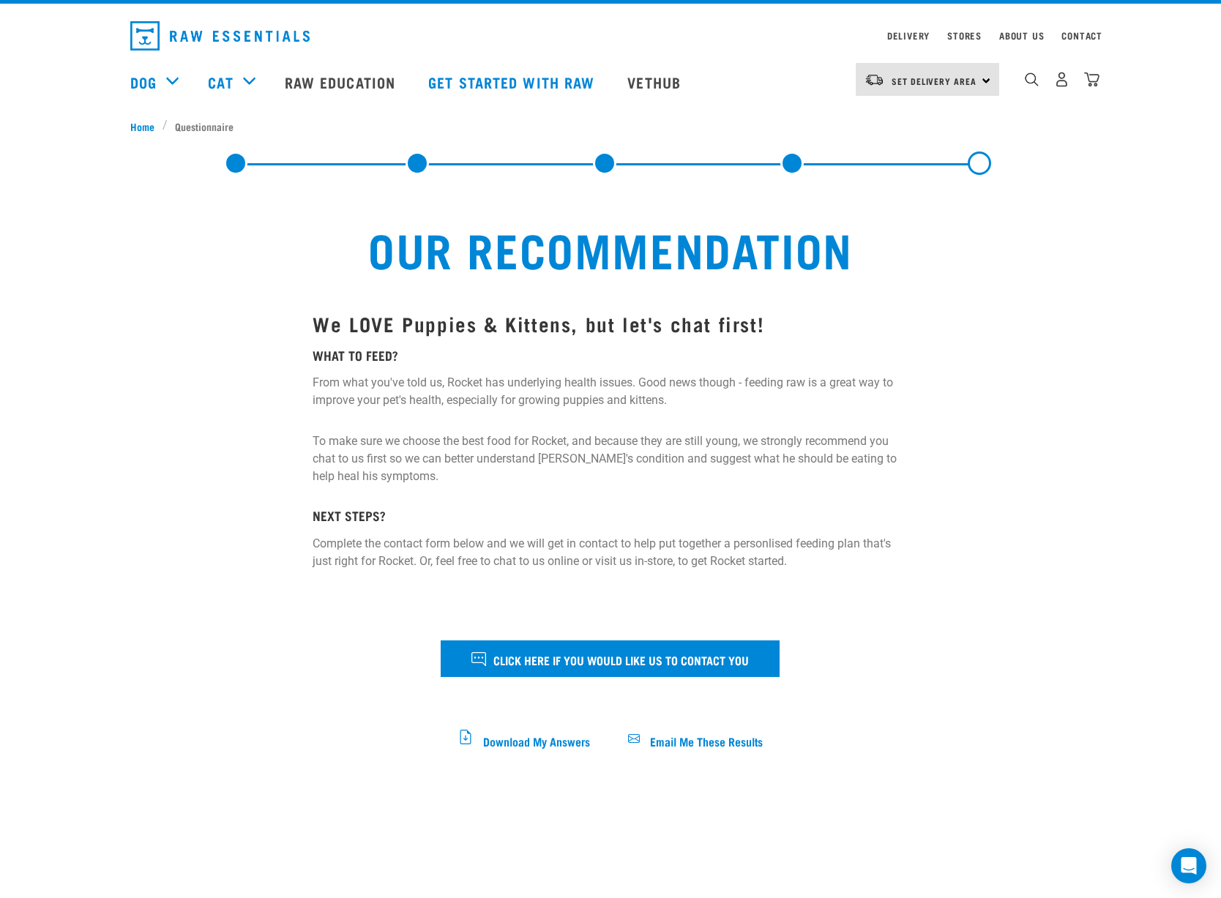
click at [677, 653] on span "Click here if you would like us to contact you" at bounding box center [622, 659] width 256 height 19
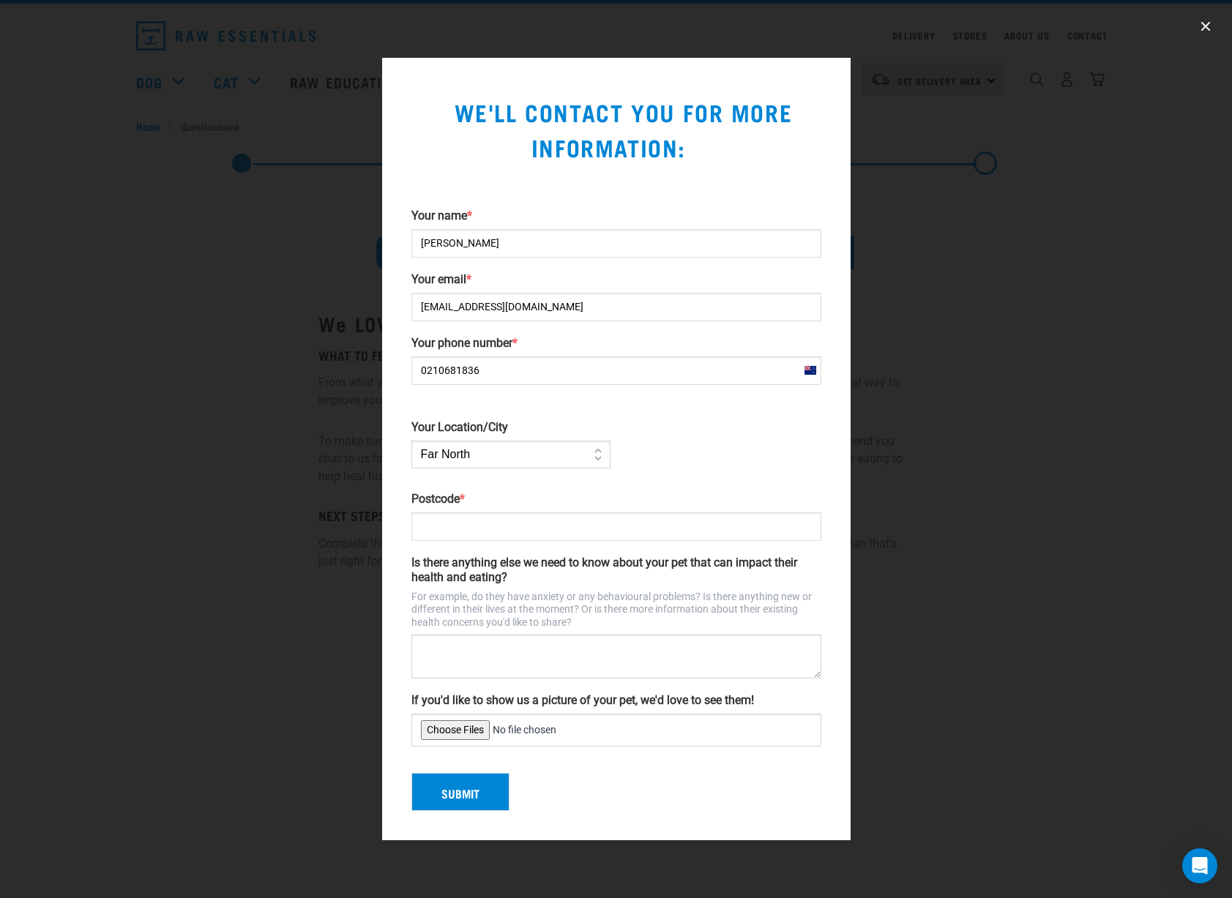
type input "0210681836"
select select "Wellington"
click at [545, 537] on input "Postcode *" at bounding box center [617, 527] width 410 height 29
type input "5018"
click at [469, 656] on textarea "Is there anything else we need to know about your pet that can impact their hea…" at bounding box center [617, 657] width 410 height 44
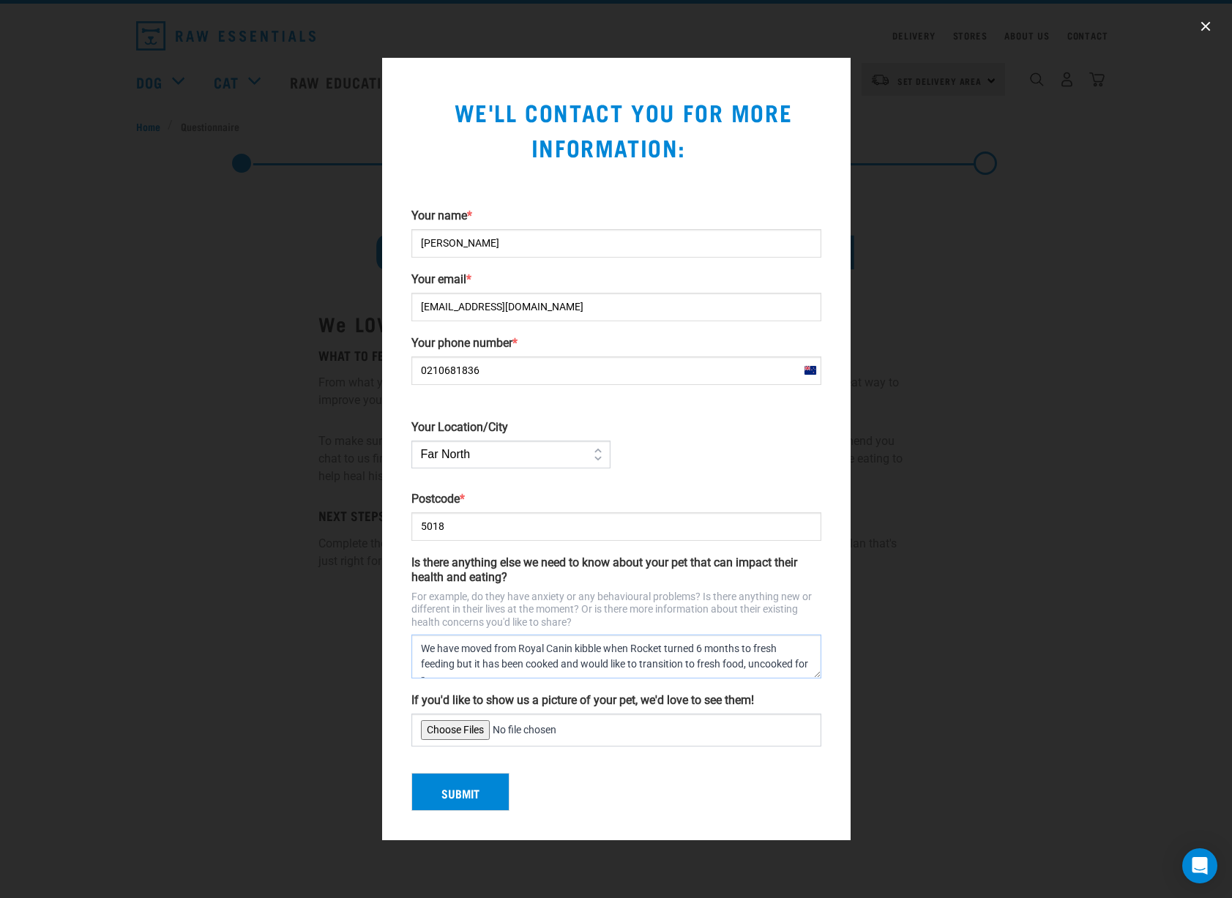
scroll to position [8, 0]
type textarea "We have moved from Royal Canin kibble when Rocket turned 6 months to fresh feed…"
click at [514, 783] on div "Submit" at bounding box center [617, 786] width 422 height 50
click at [473, 795] on button "Submit" at bounding box center [461, 792] width 98 height 38
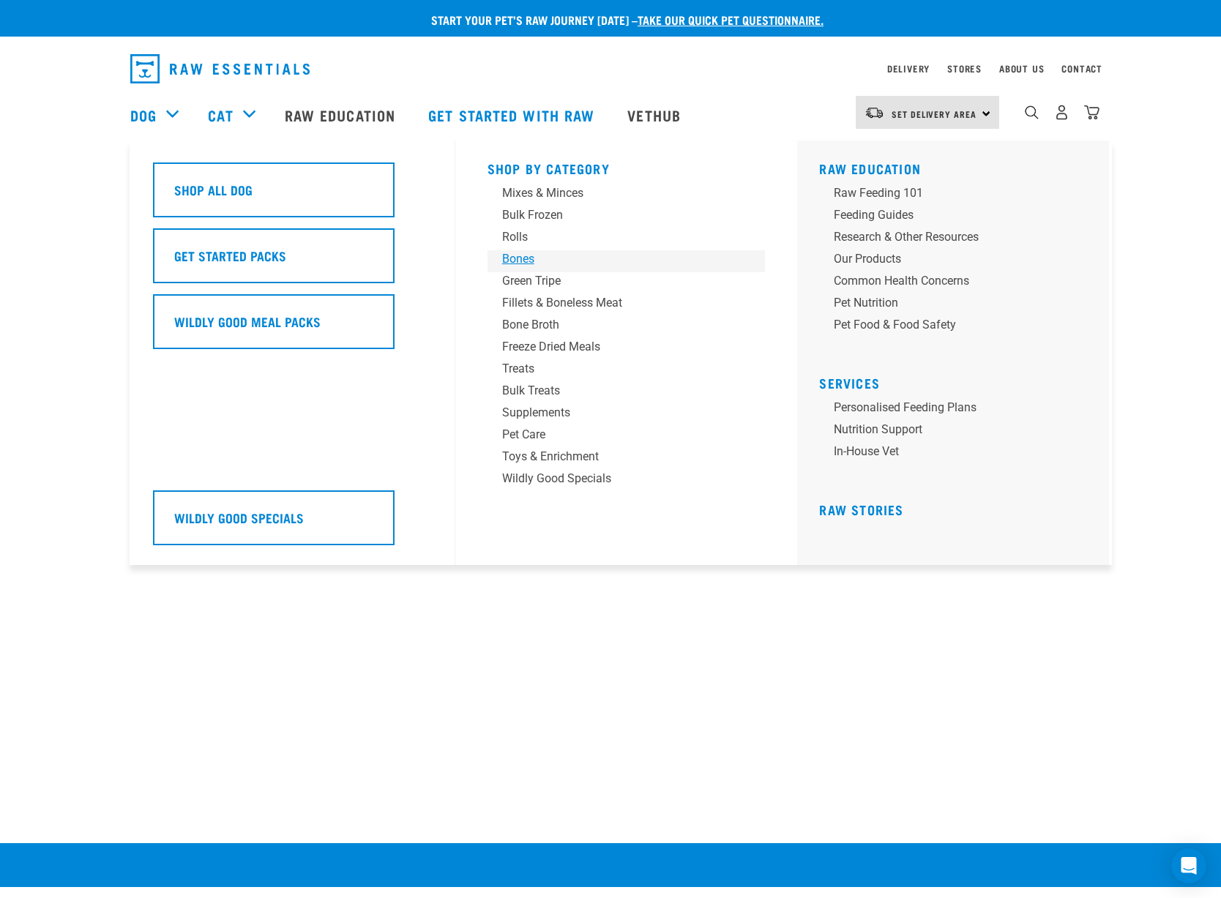
click at [528, 253] on div "Bones" at bounding box center [616, 259] width 228 height 18
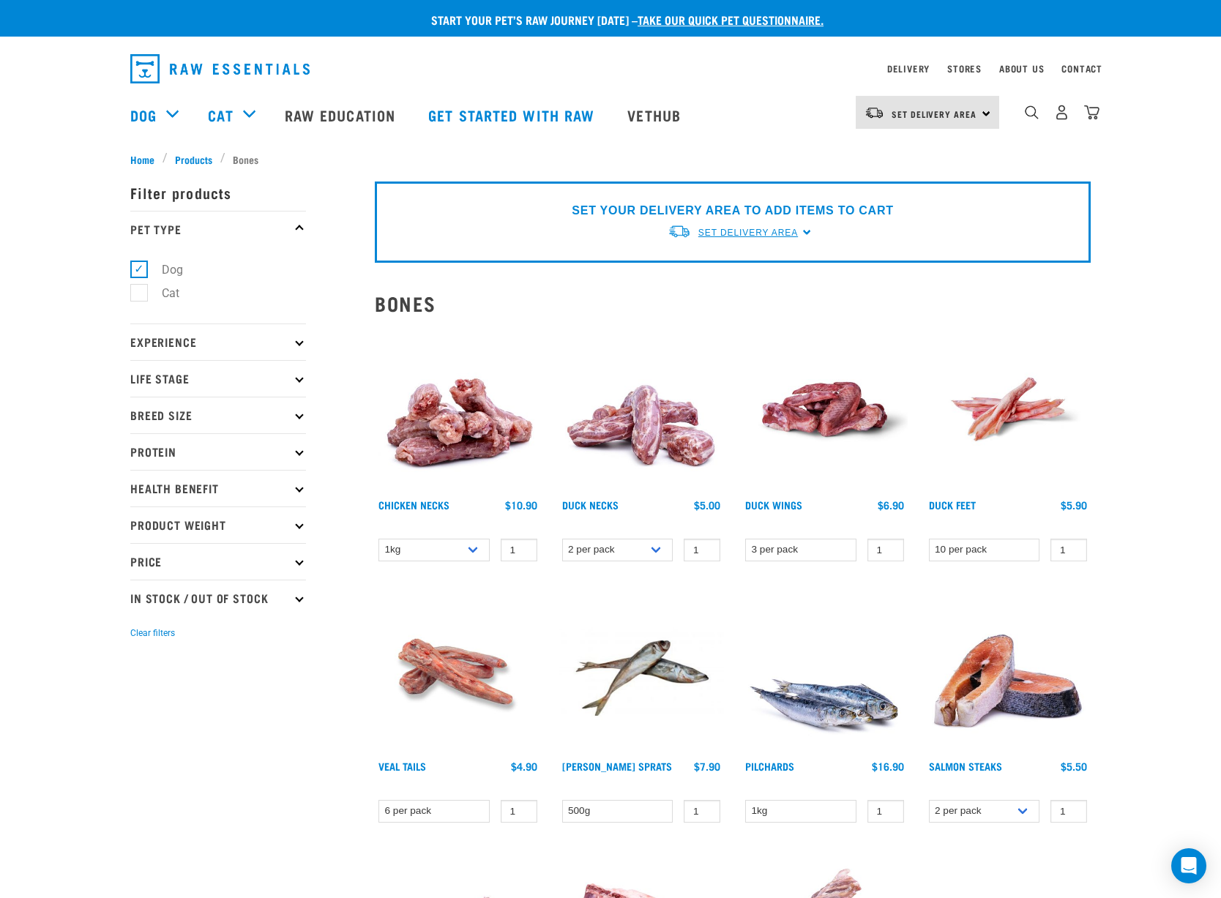
click at [747, 231] on span "Set Delivery Area" at bounding box center [749, 233] width 100 height 10
click at [712, 276] on link "[GEOGRAPHIC_DATA]" at bounding box center [741, 267] width 146 height 24
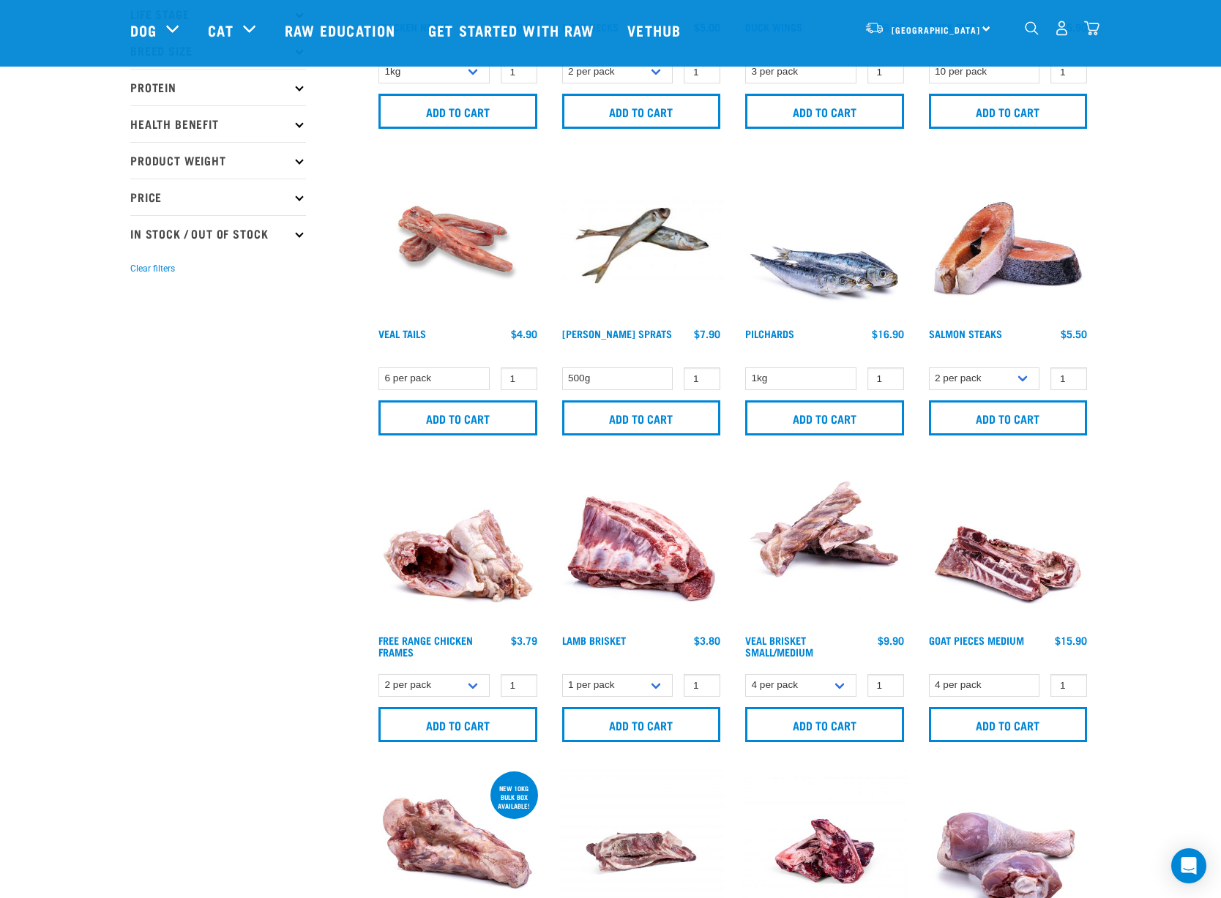
scroll to position [409, 0]
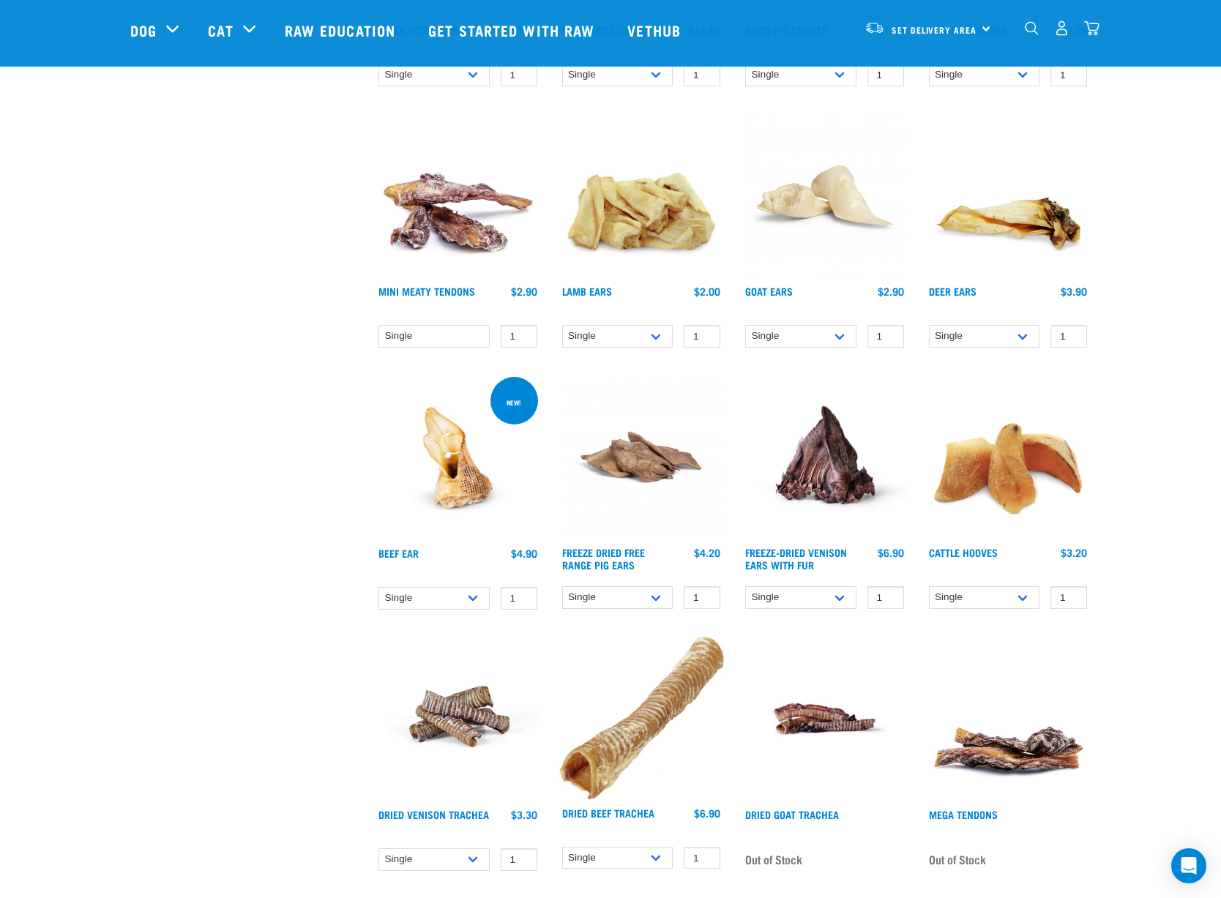
scroll to position [801, 0]
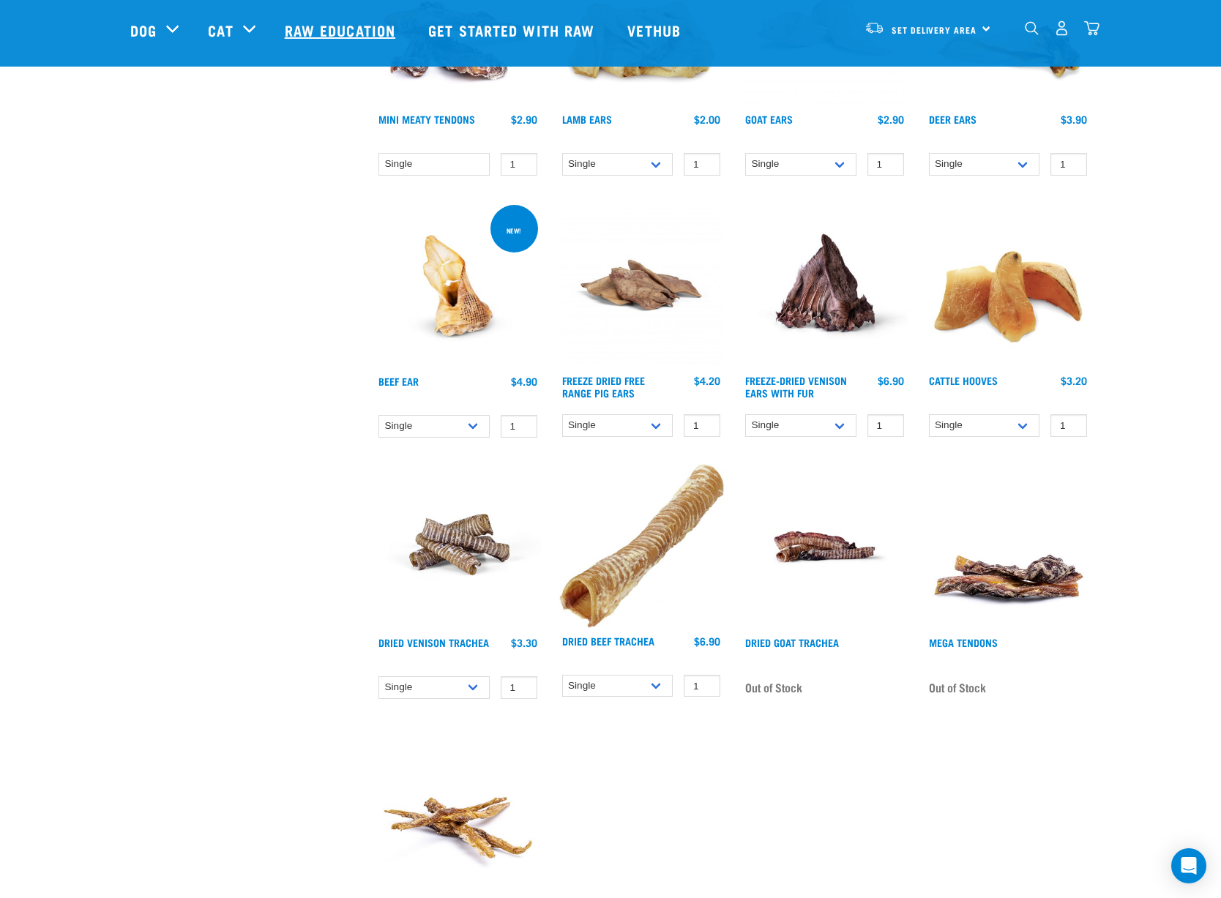
click at [371, 42] on link "Raw Education" at bounding box center [342, 30] width 144 height 59
